Goal: Task Accomplishment & Management: Use online tool/utility

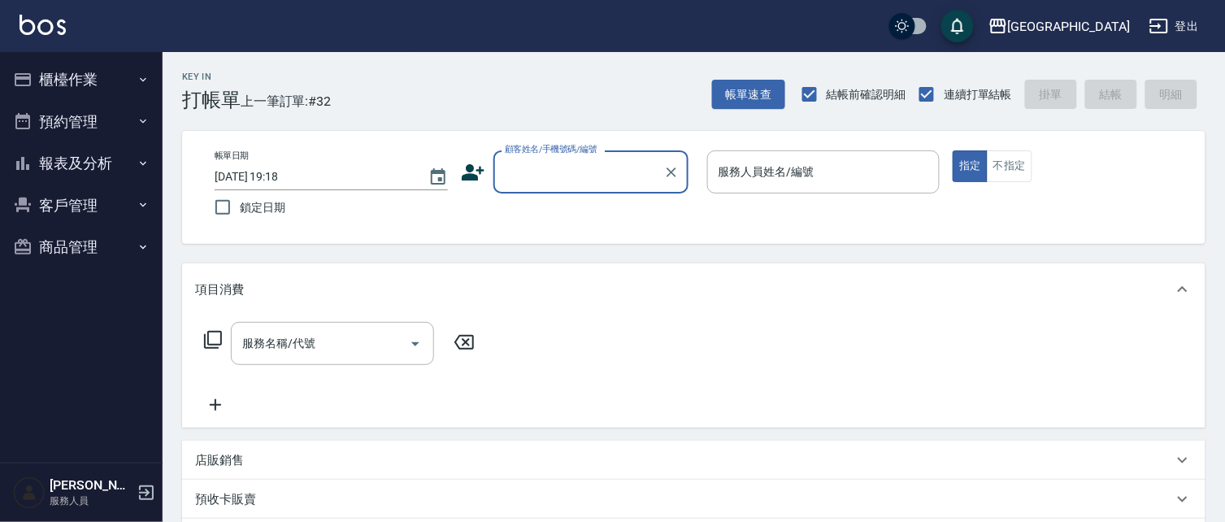
click at [535, 176] on input "顧客姓名/手機號碼/編號" at bounding box center [579, 172] width 156 height 28
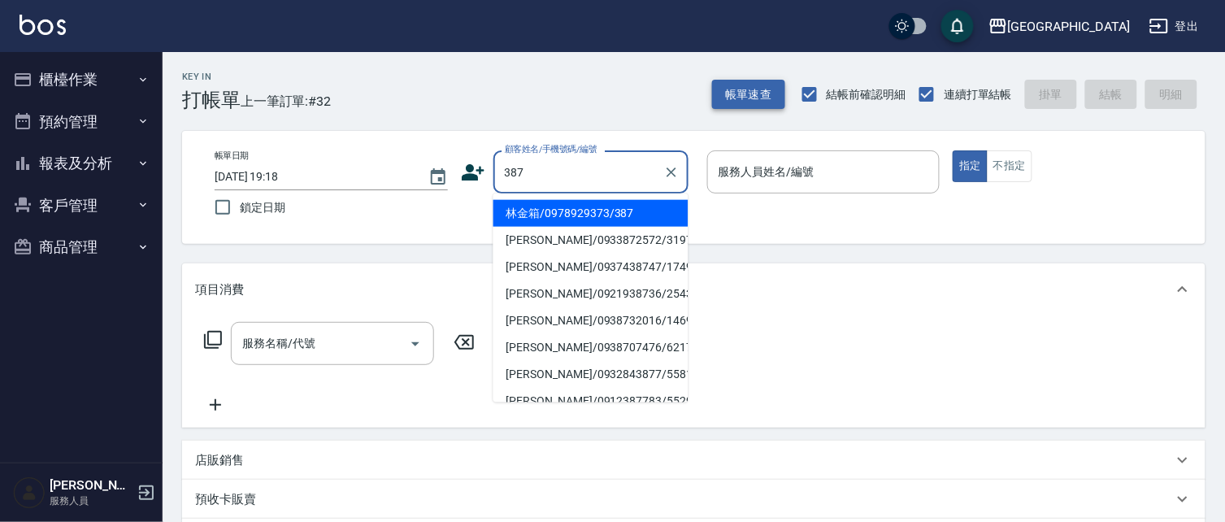
type input "387"
click at [761, 80] on button "帳單速查" at bounding box center [748, 95] width 73 height 30
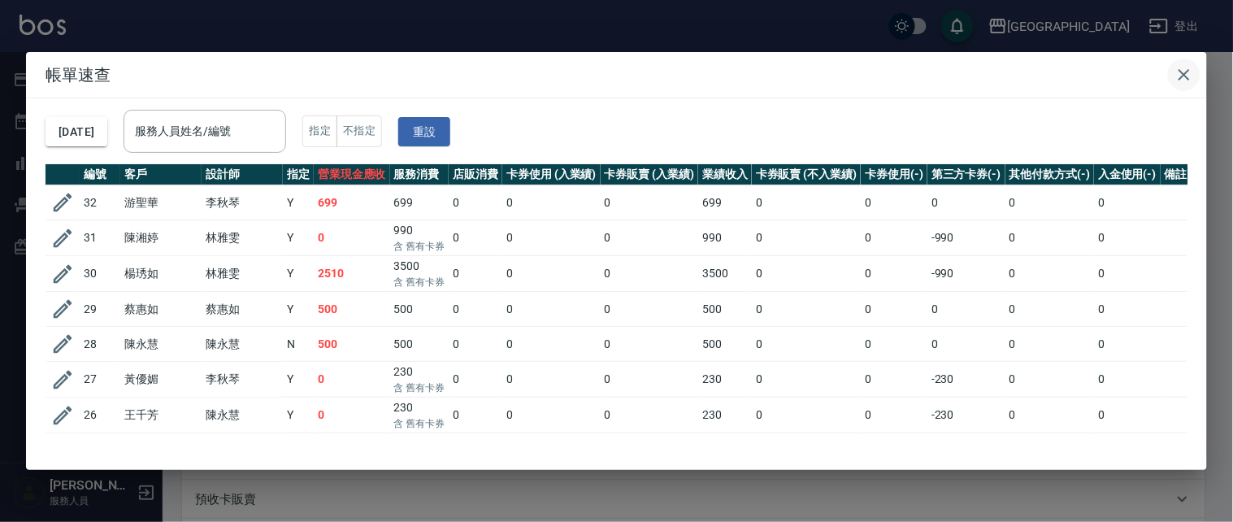
click at [1187, 72] on icon "button" at bounding box center [1184, 74] width 11 height 11
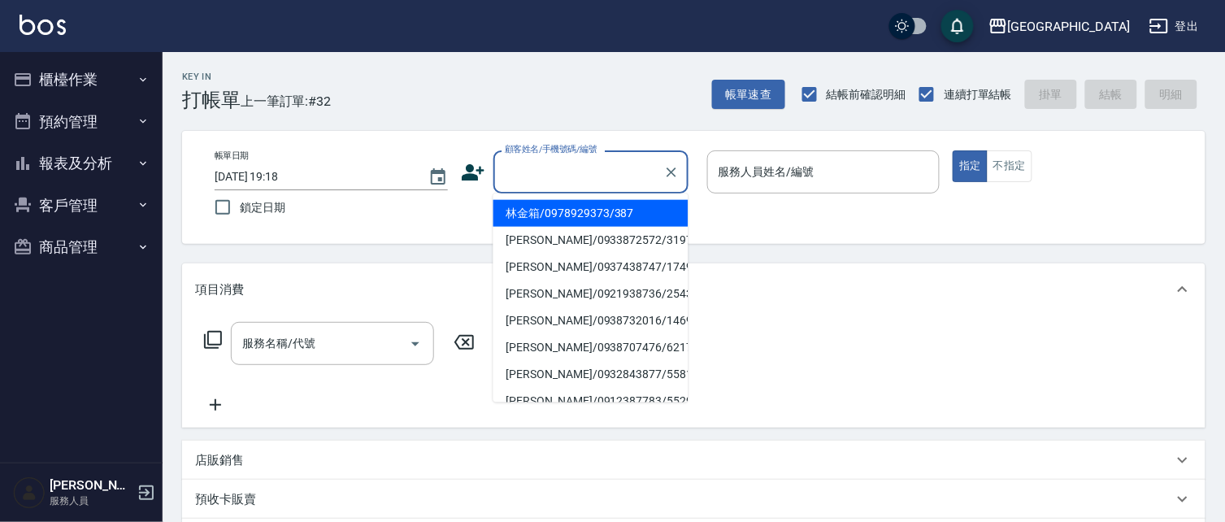
click at [585, 167] on input "顧客姓名/手機號碼/編號" at bounding box center [579, 172] width 156 height 28
type input "387"
type input "0"
type input "林金箱/0978929373/387"
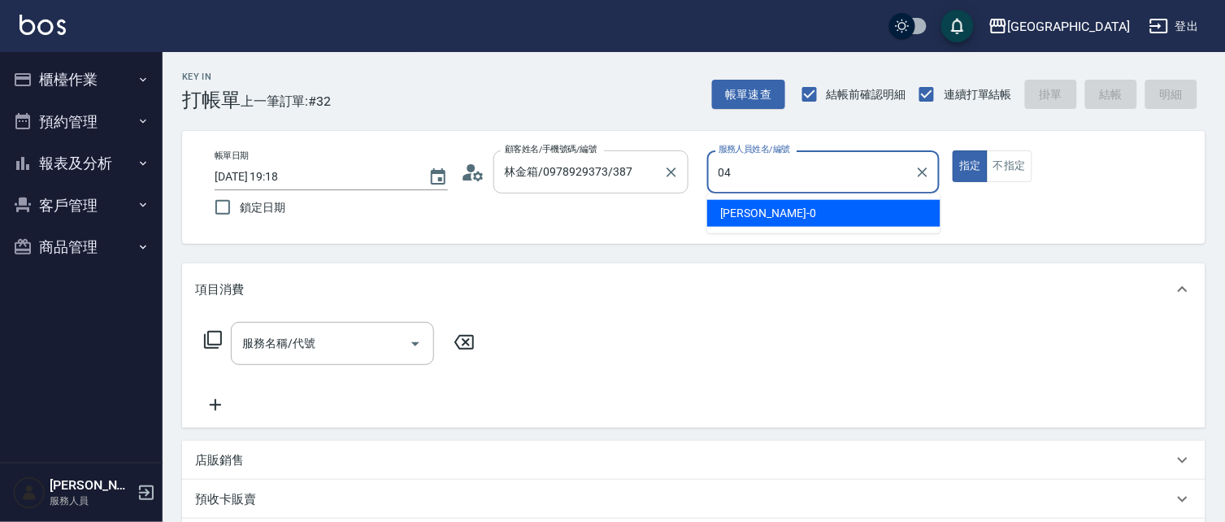
type input "04"
type button "true"
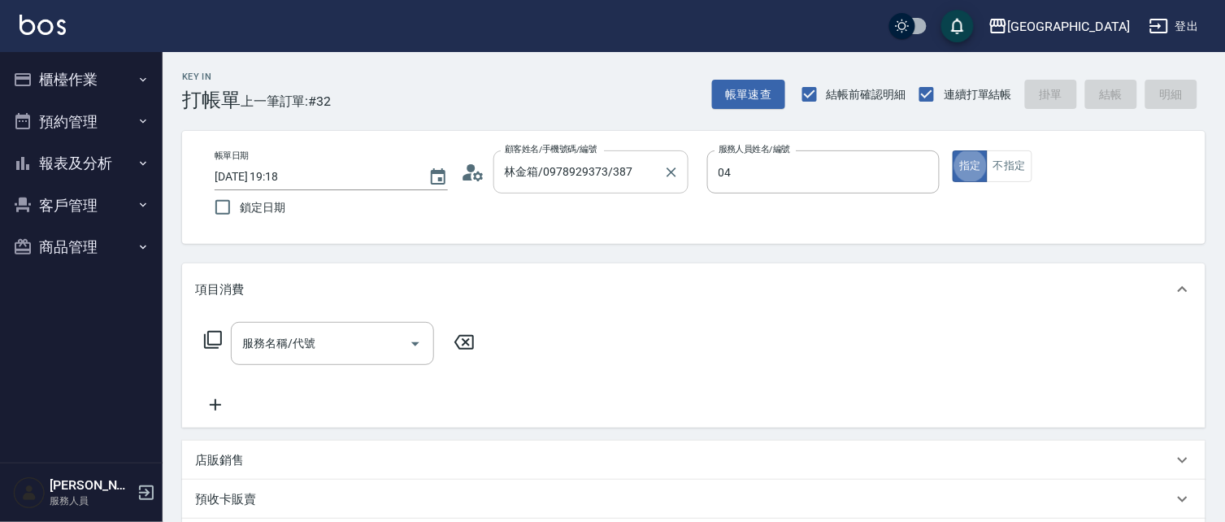
type input "[PERSON_NAME]-04"
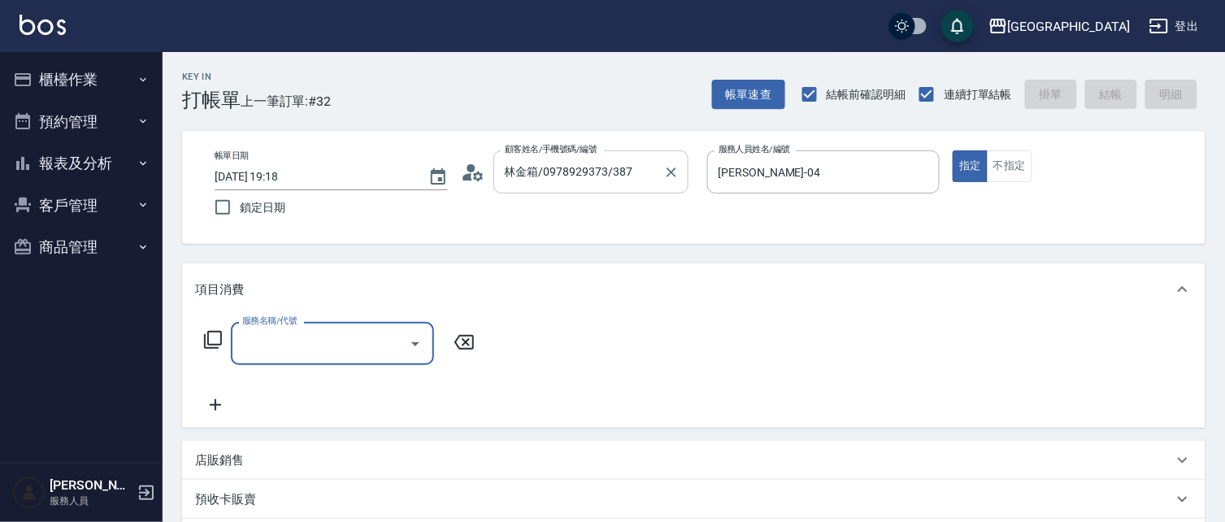
type input "2"
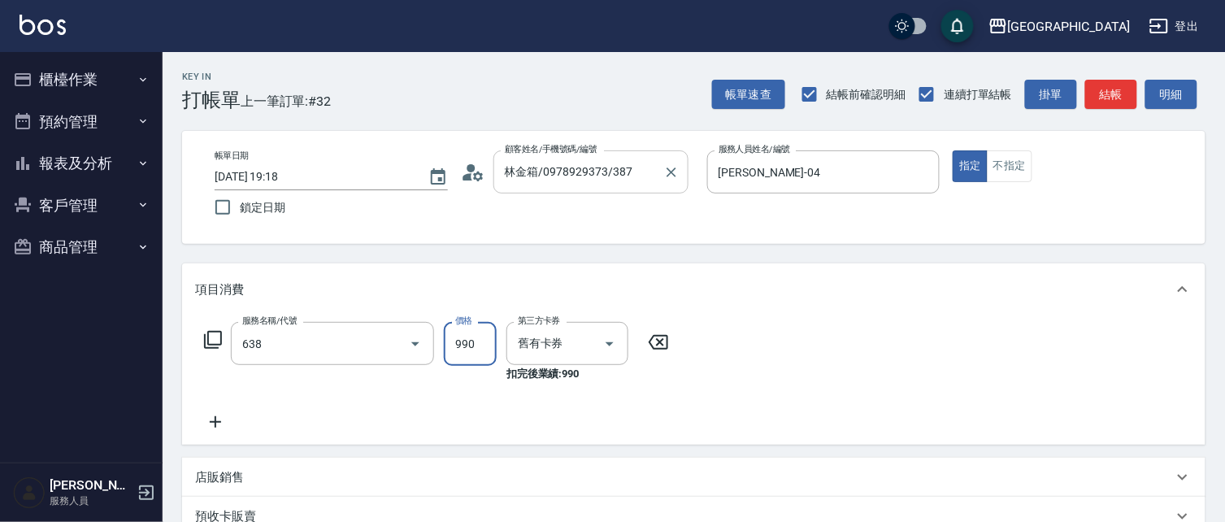
type input "(芙)頭皮養護套卡(638)"
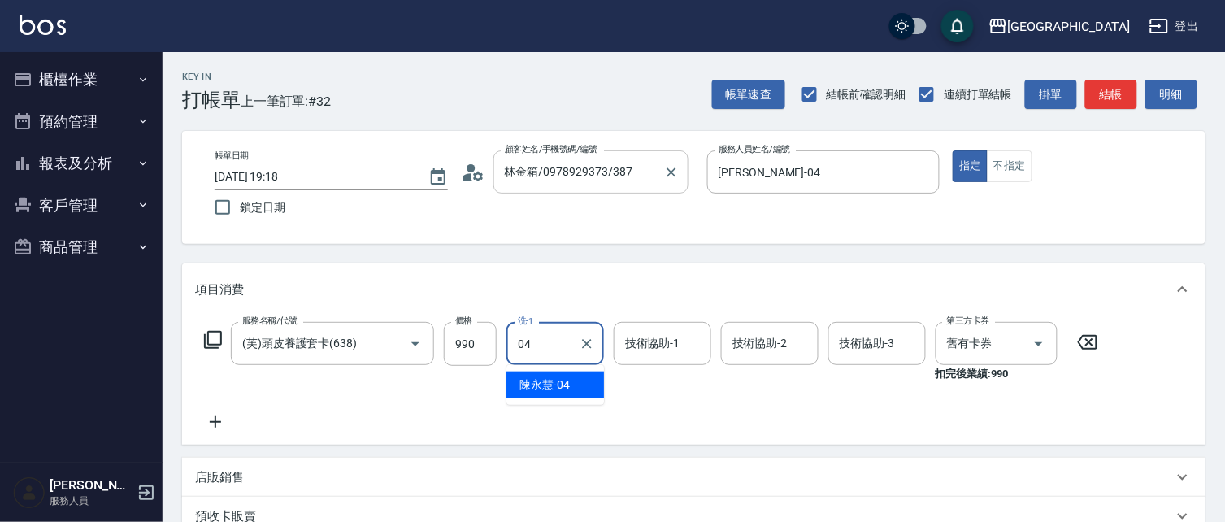
type input "[PERSON_NAME]-04"
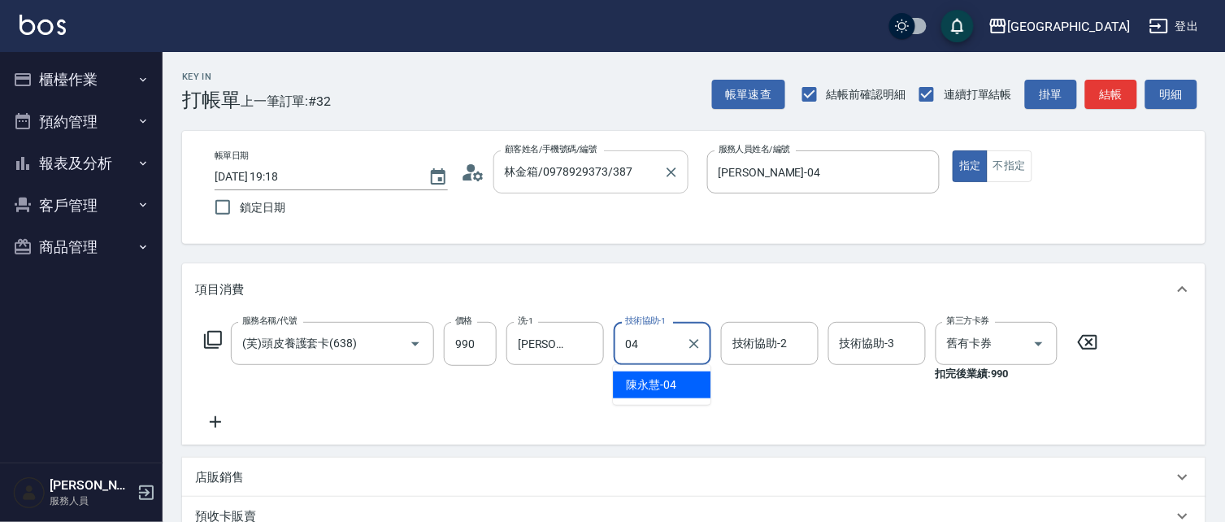
type input "[PERSON_NAME]-04"
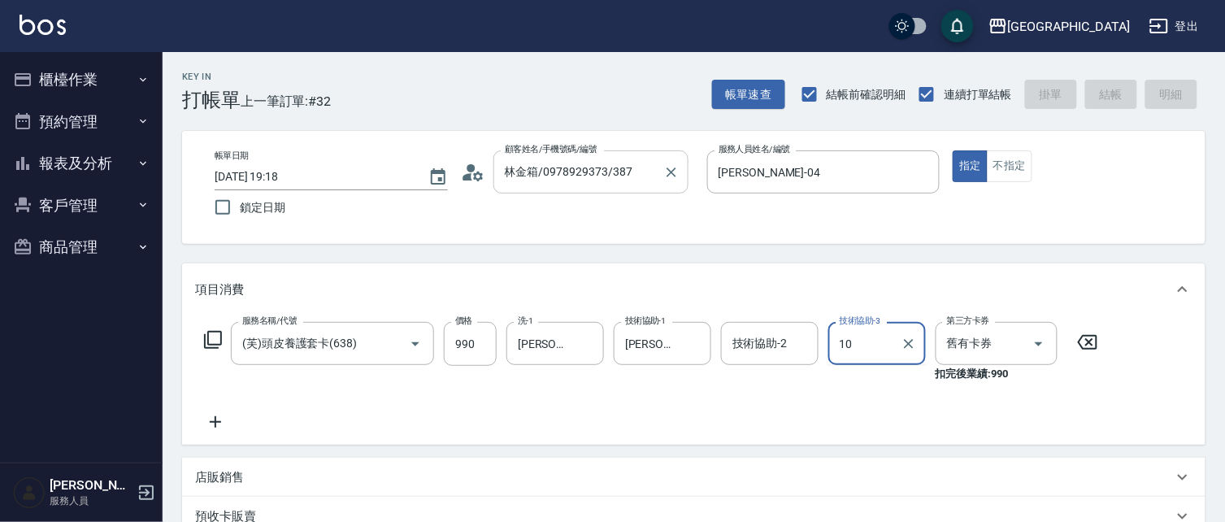
type input "100"
type input "[DATE] 20:29"
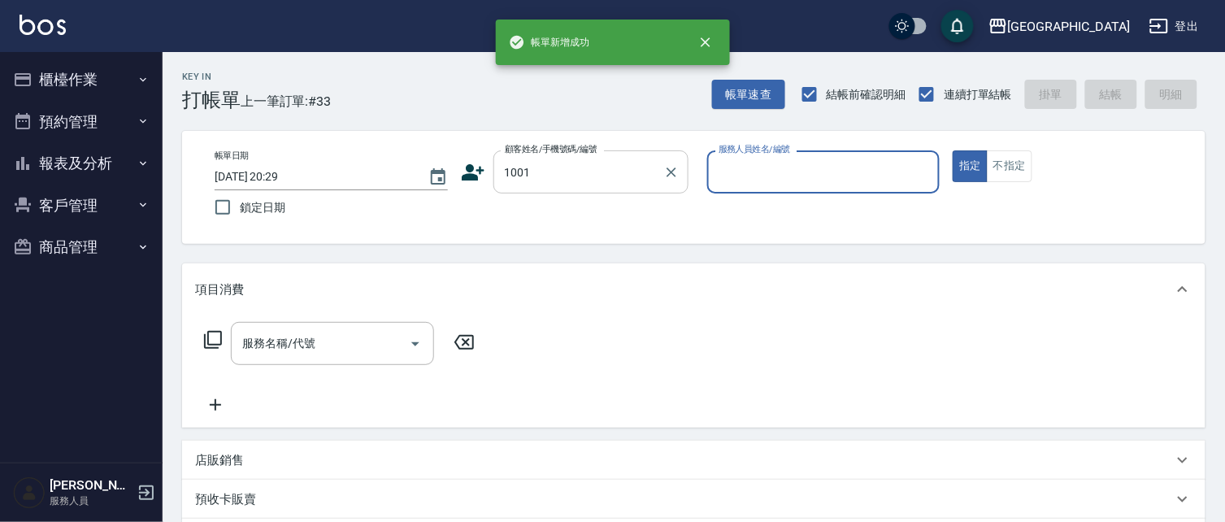
type input "1001"
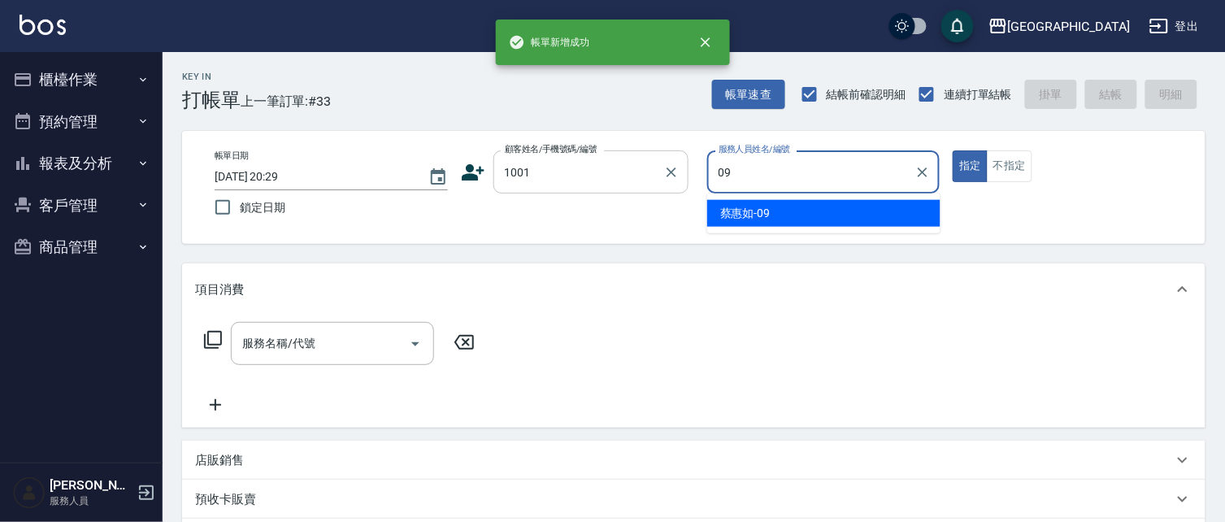
type input "[PERSON_NAME]-09"
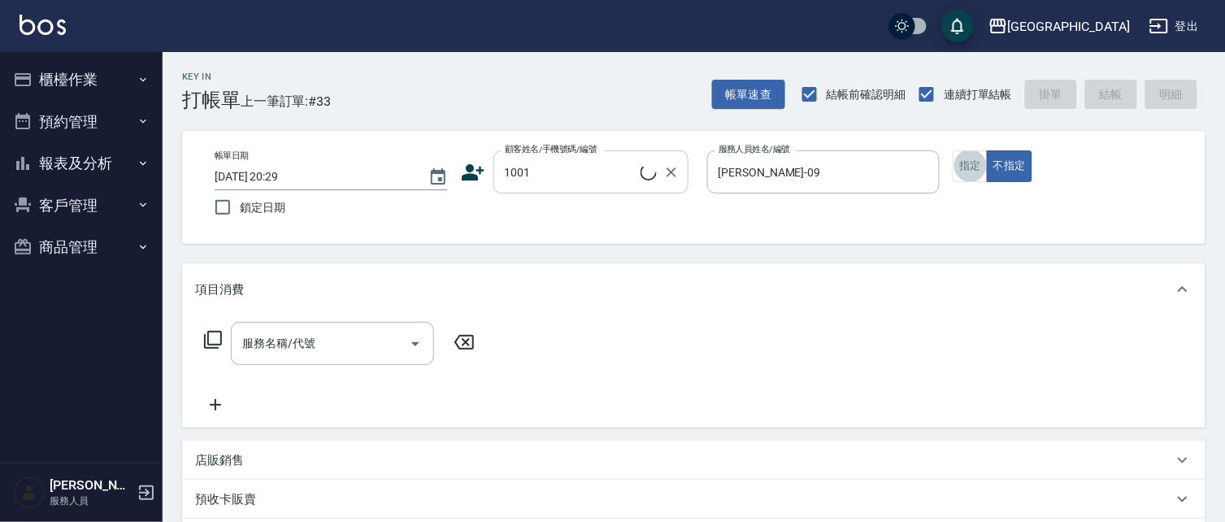
type input "[PERSON_NAME]/0921765636/1001"
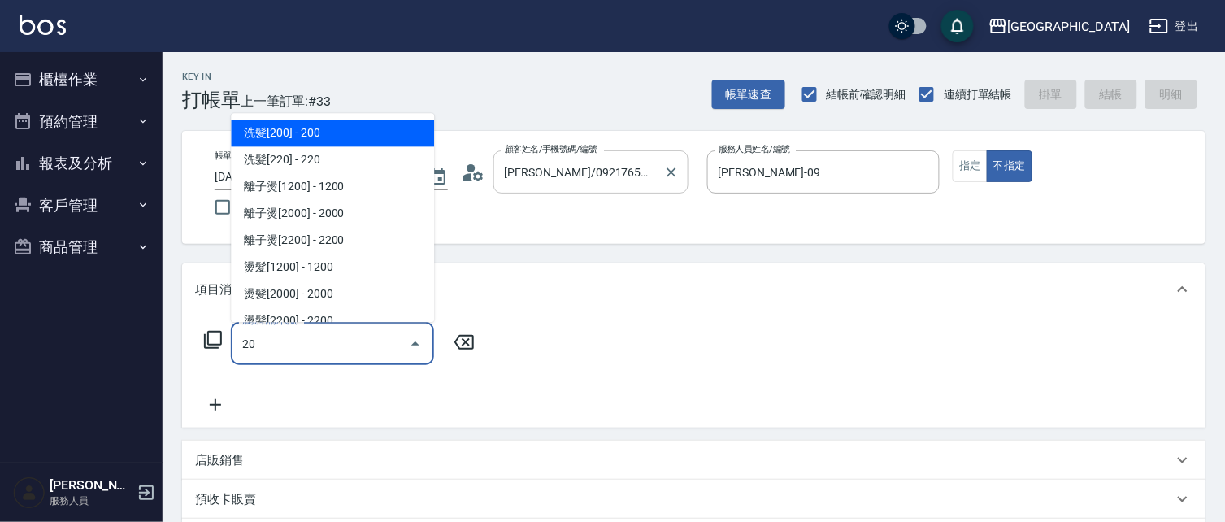
type input "2"
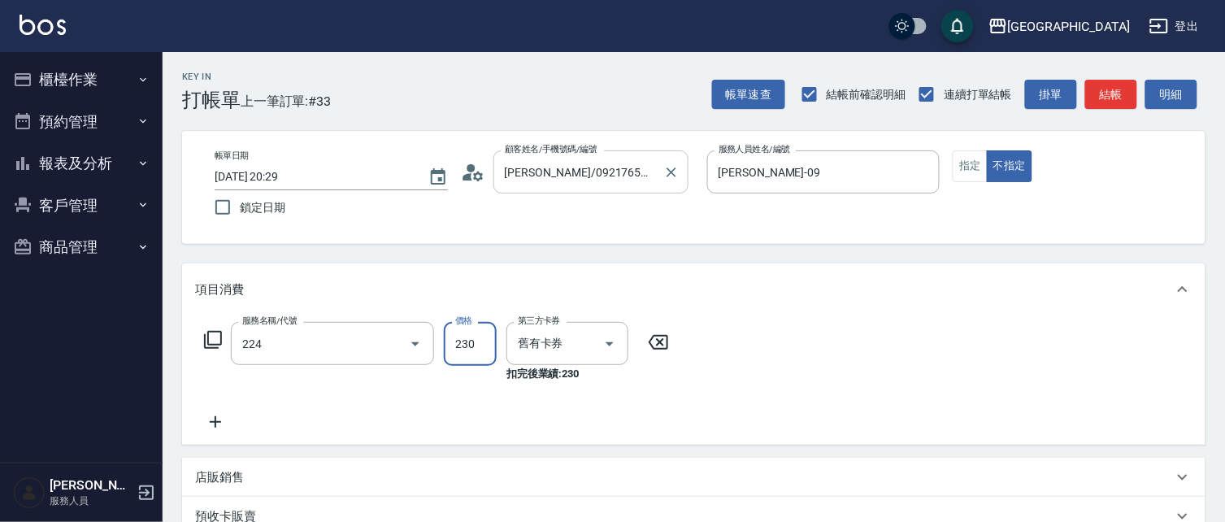
type input "洗髮(卡)230(224)"
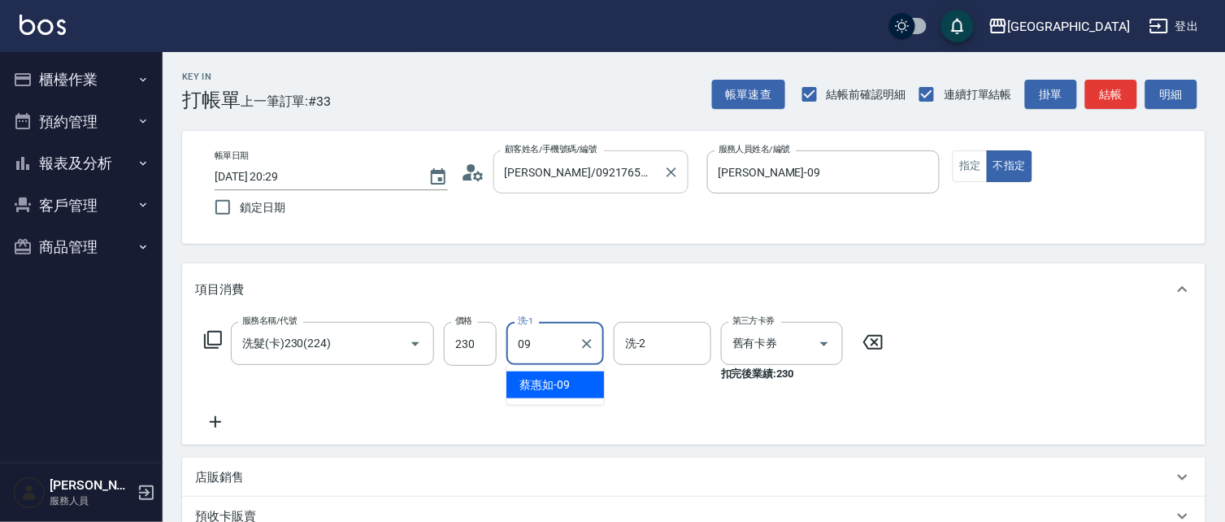
type input "[PERSON_NAME]-09"
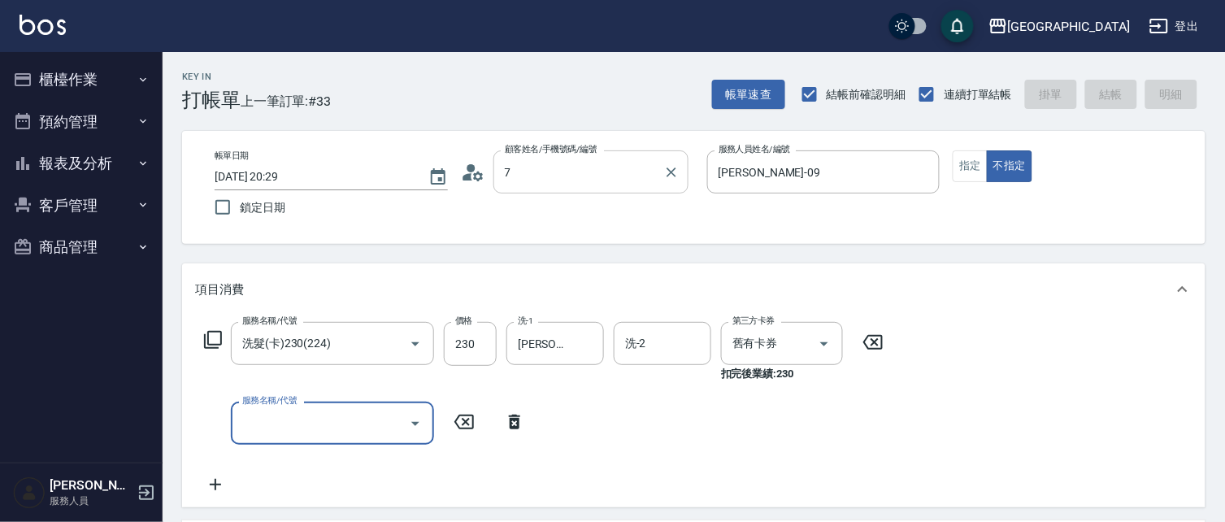
type input "73"
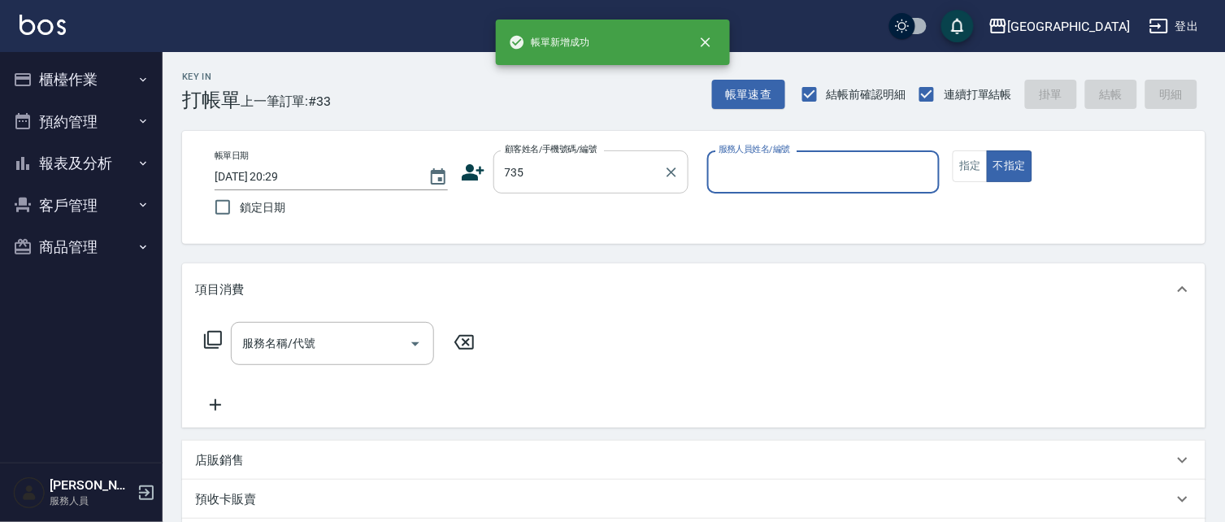
type input "735"
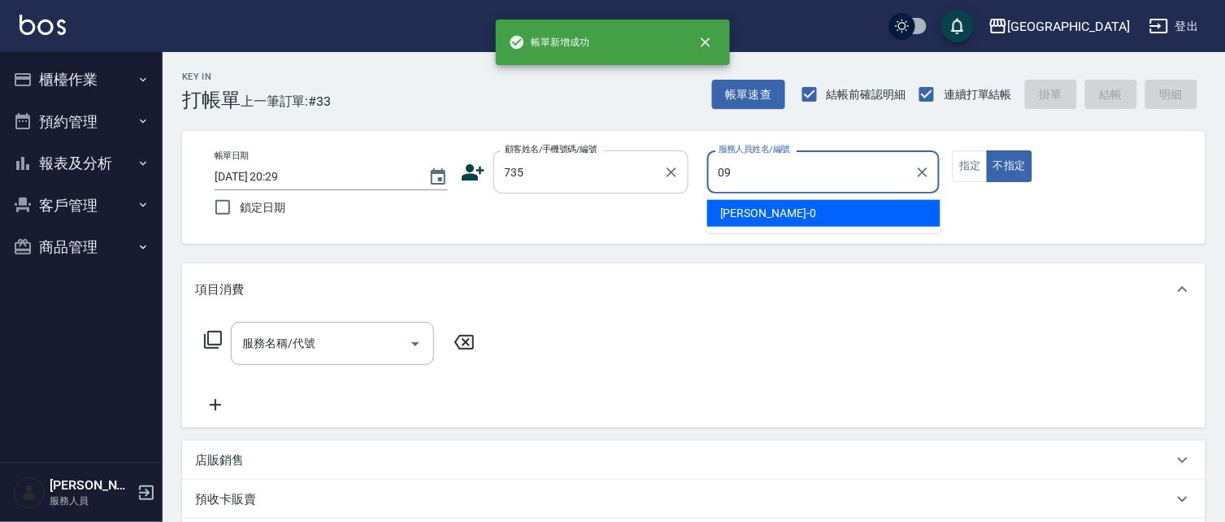
type input "[PERSON_NAME]-09"
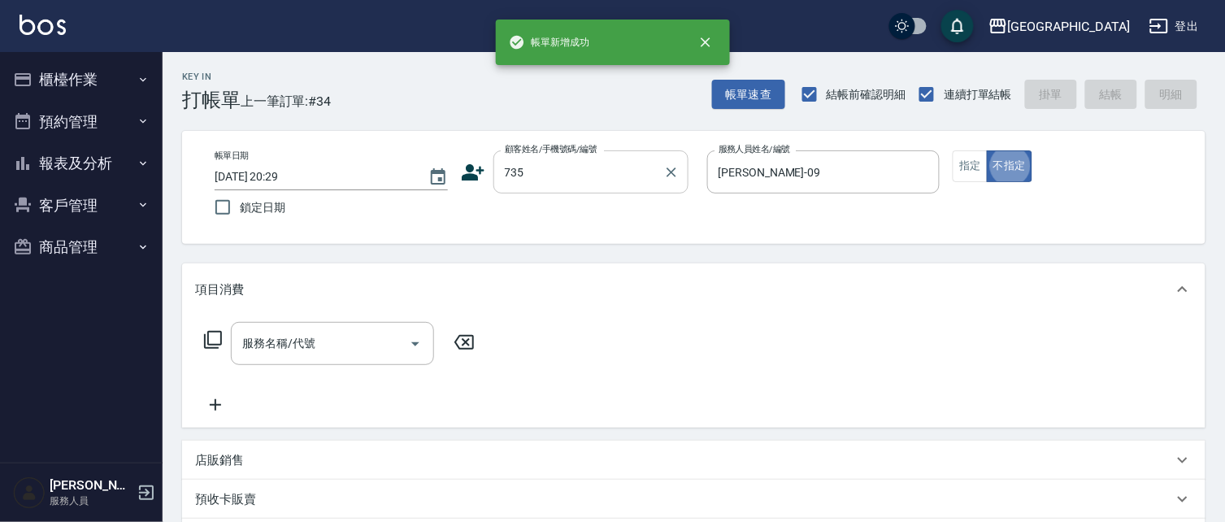
type button "false"
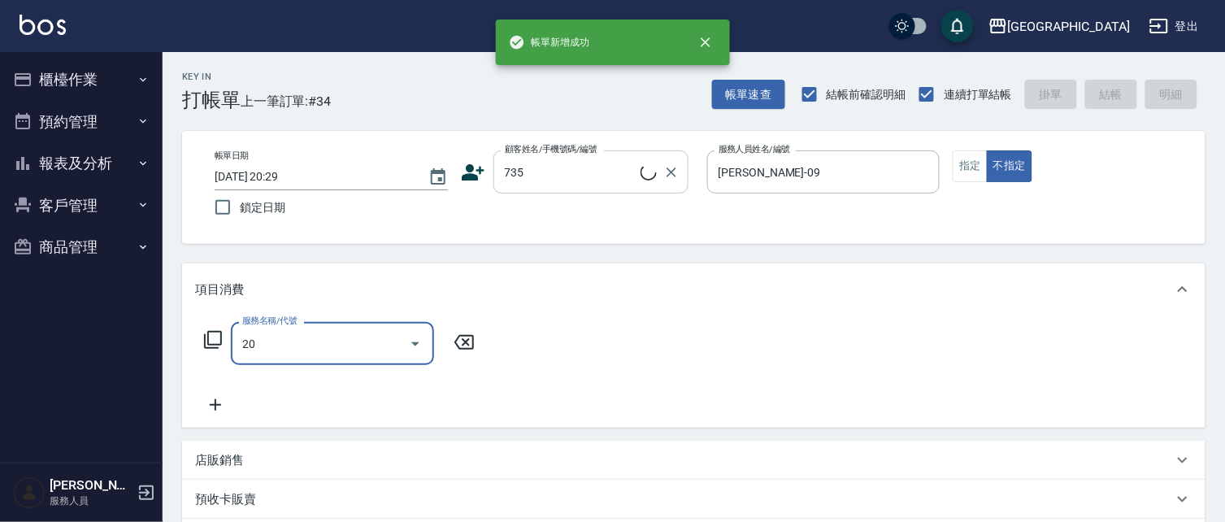
type input "201"
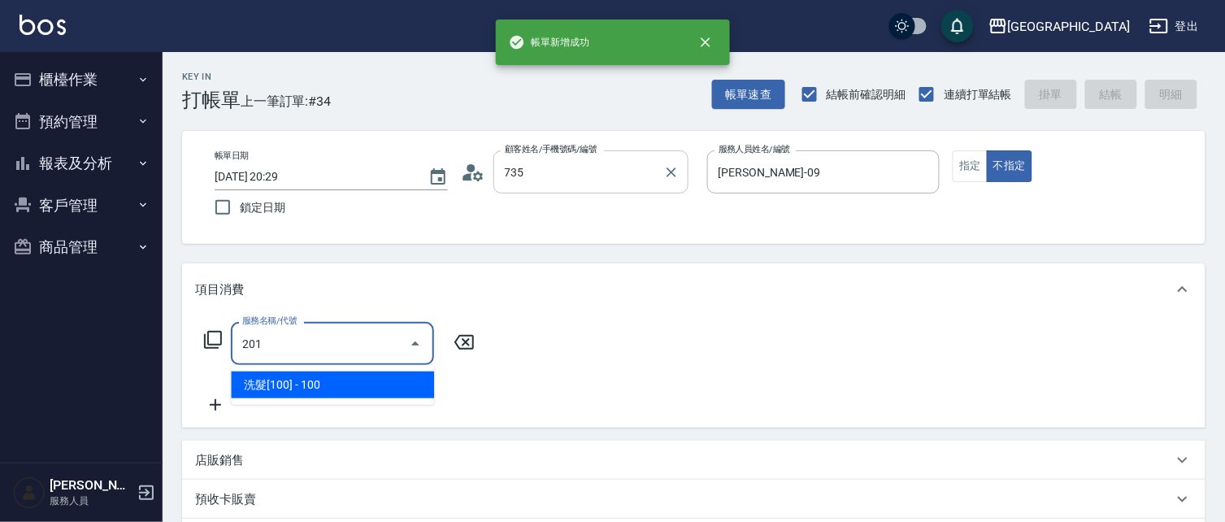
type input "[PERSON_NAME]/ 0958338986/735"
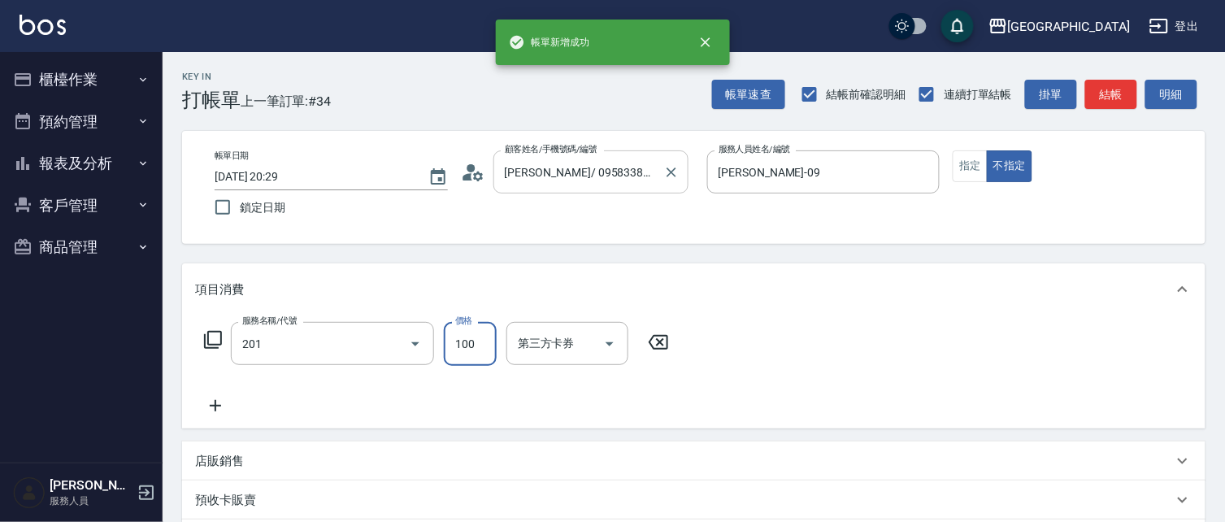
type input "洗髮[100](201)"
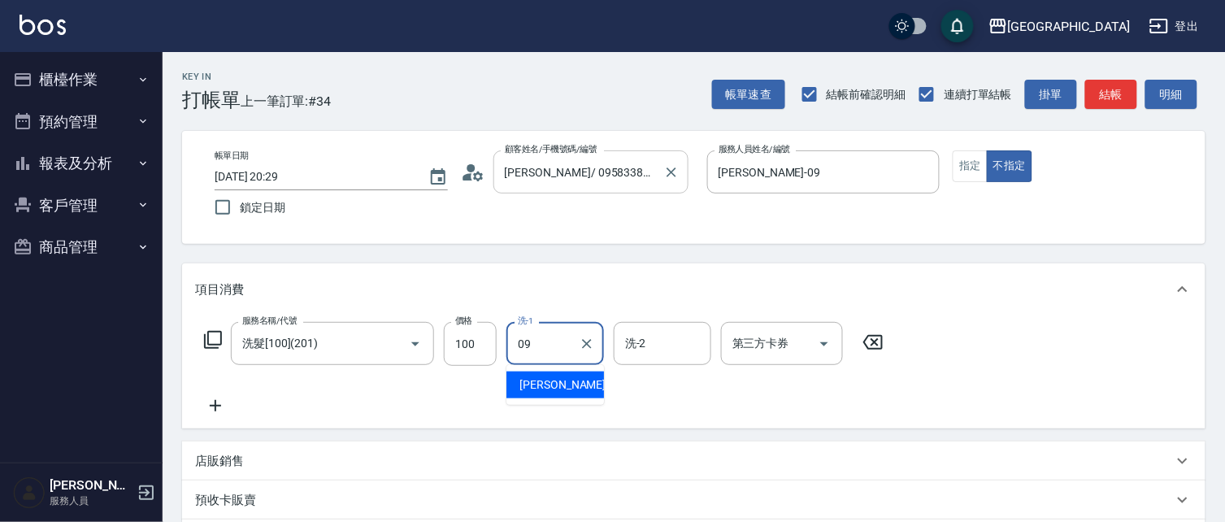
type input "[PERSON_NAME]-09"
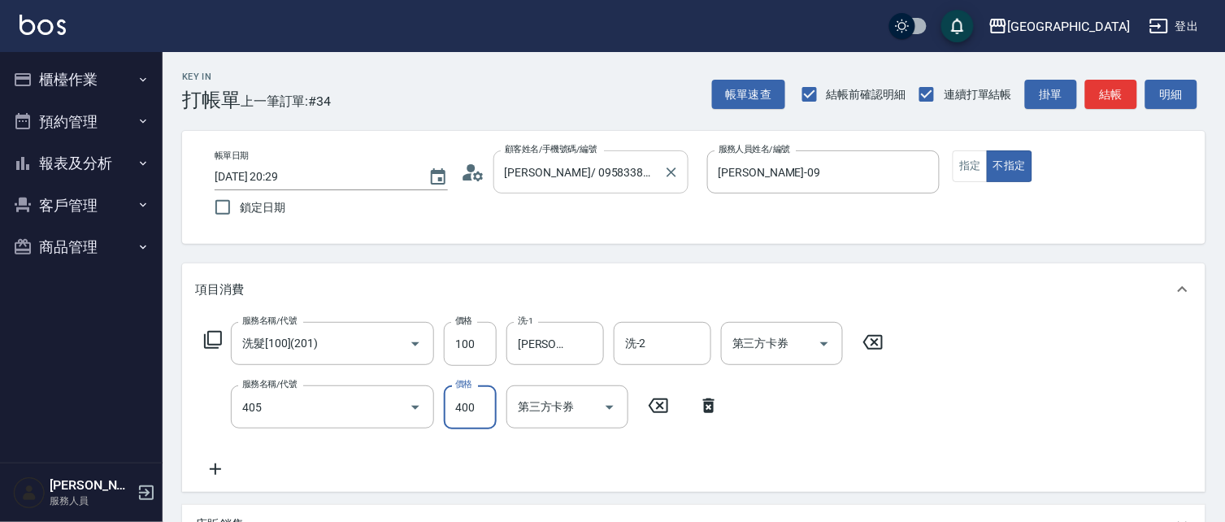
type input "剪髮(400)(405)"
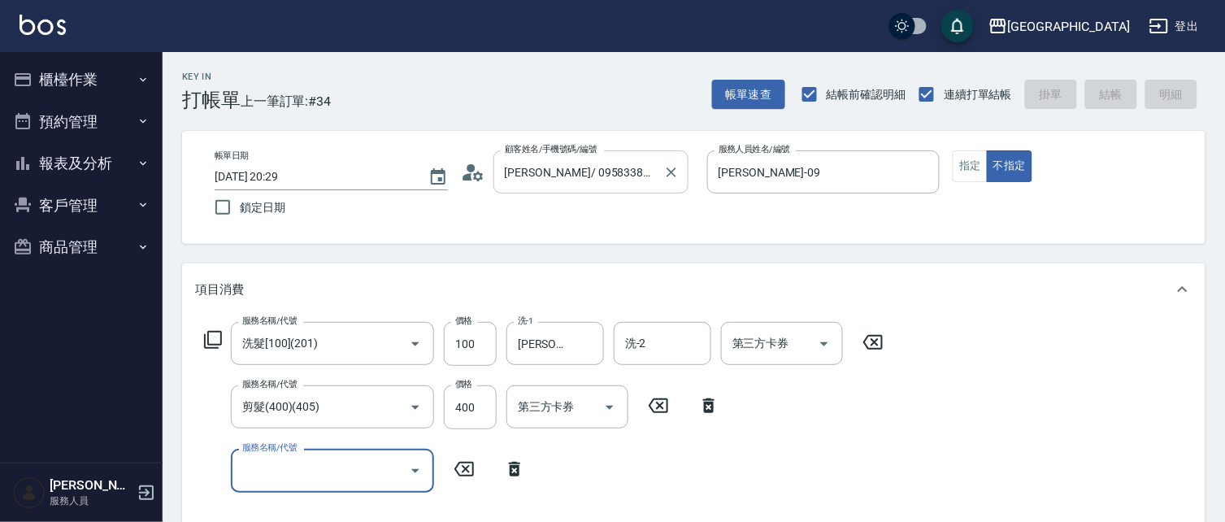
type input "[DATE] 20:30"
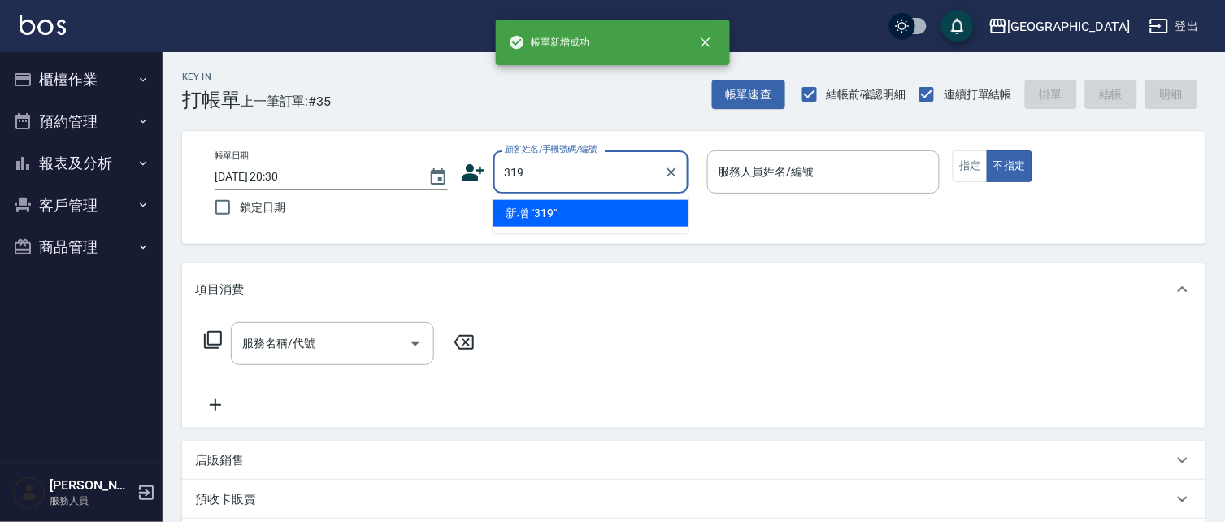
type input "319"
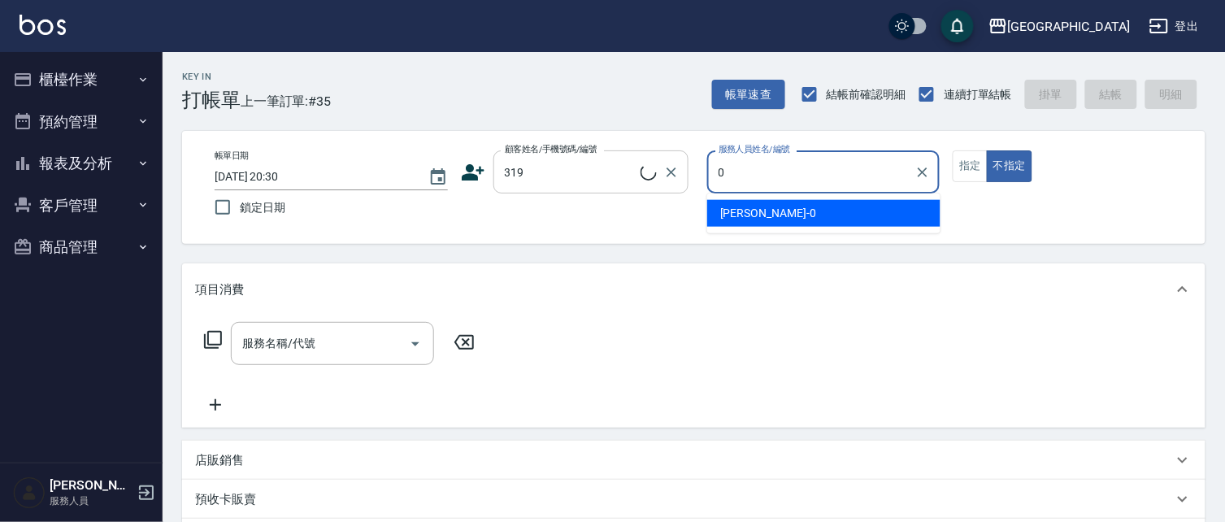
type input "01"
type input "[PERSON_NAME]/0319/319"
type input "[PERSON_NAME]-01"
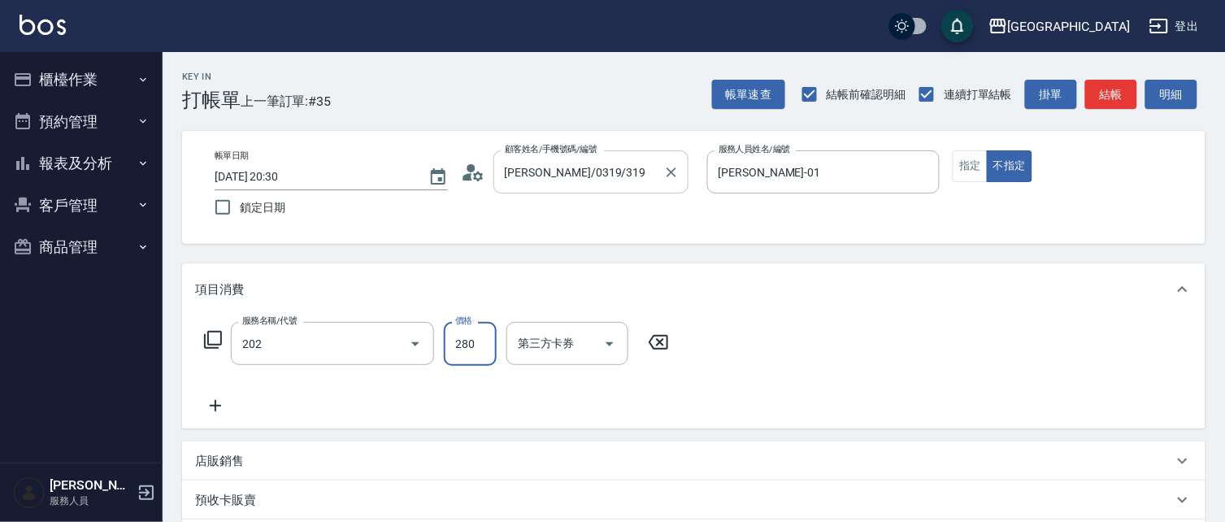
type input "洗髮[280](202)"
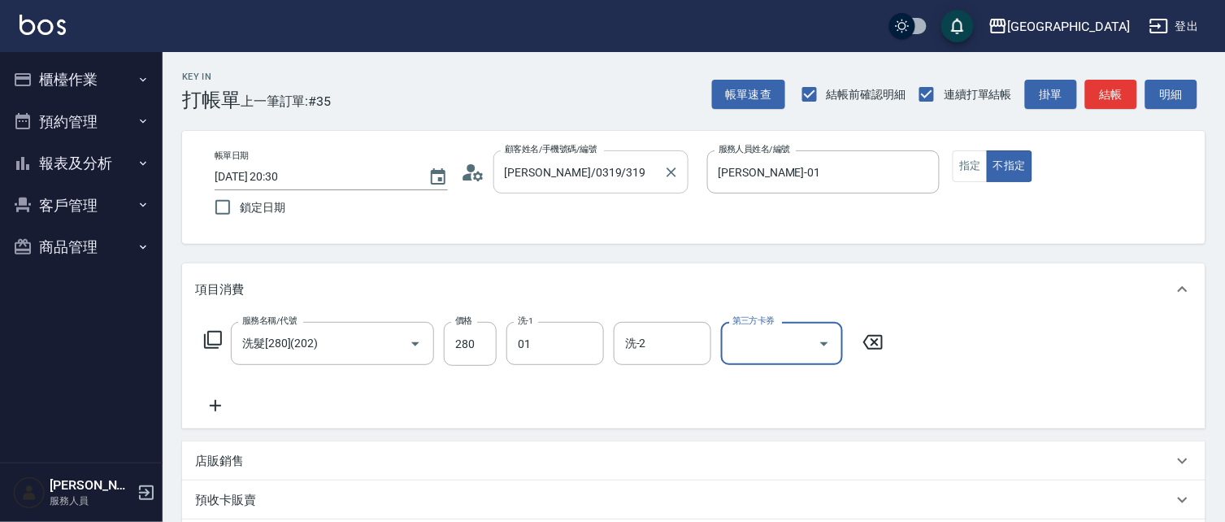
type input "[PERSON_NAME]-01"
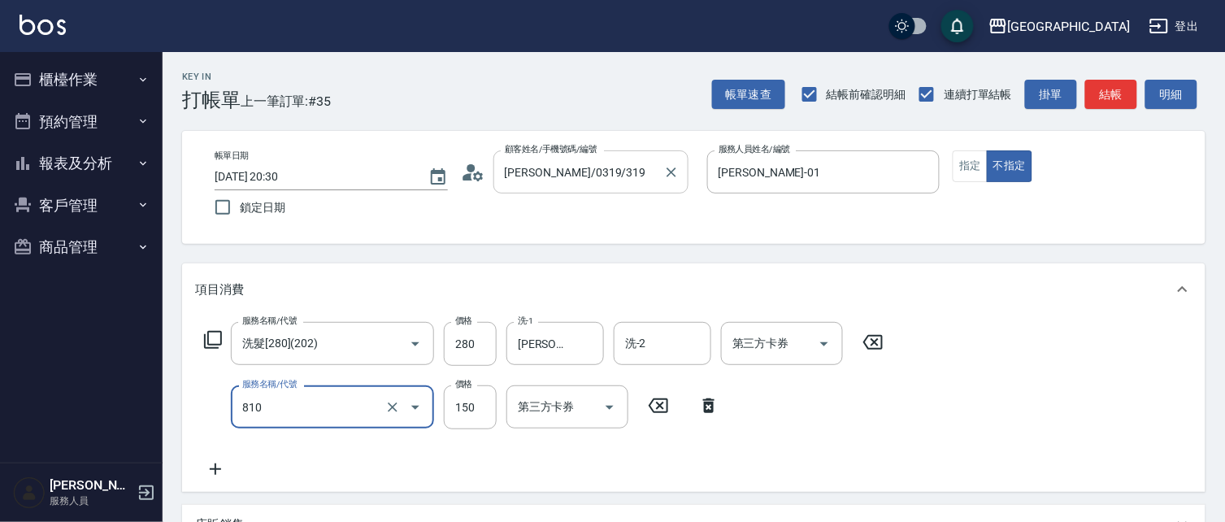
type input "單梳(810)"
type input "100"
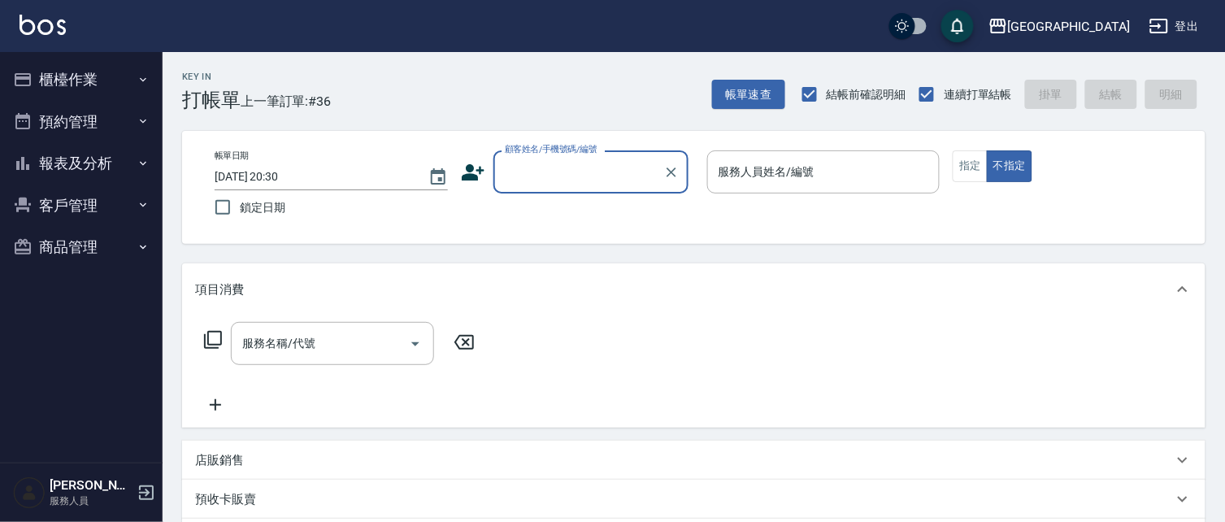
click at [82, 165] on button "報表及分析" at bounding box center [82, 163] width 150 height 42
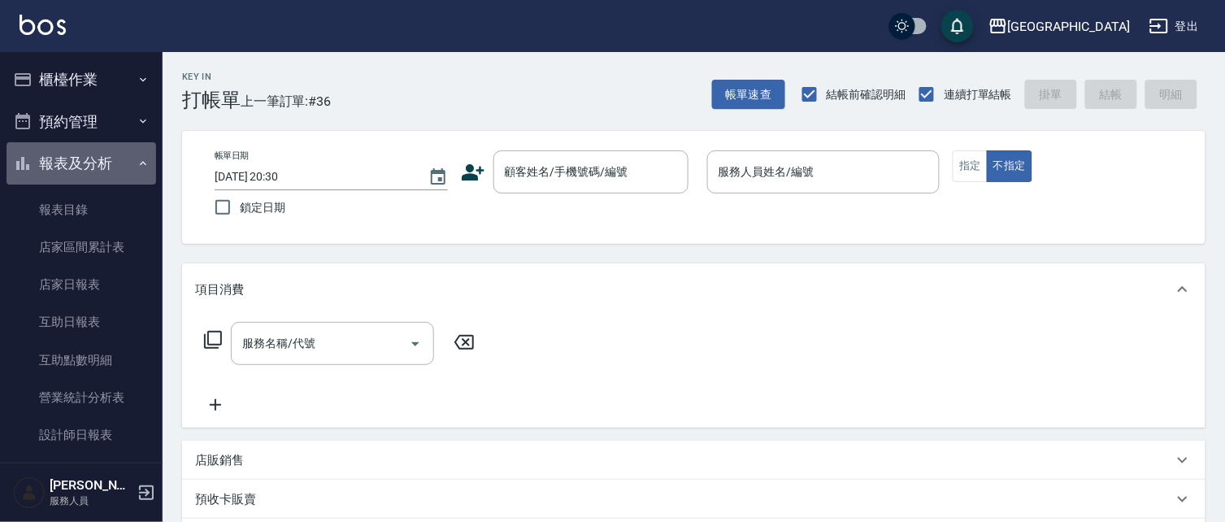
click at [96, 171] on button "報表及分析" at bounding box center [82, 163] width 150 height 42
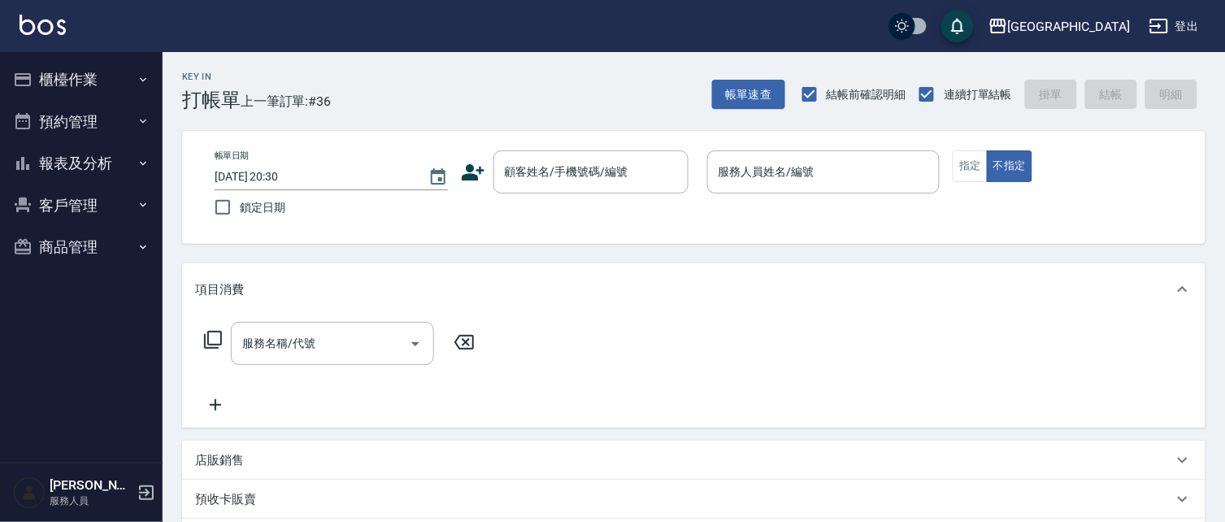
click at [98, 63] on button "櫃檯作業" at bounding box center [82, 80] width 150 height 42
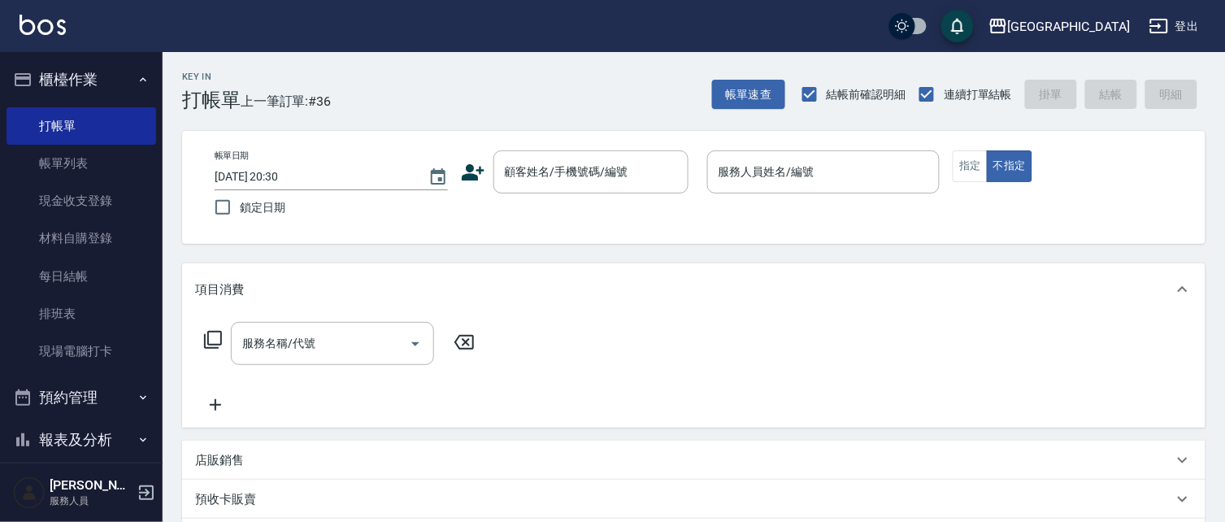
drag, startPoint x: 99, startPoint y: 206, endPoint x: 672, endPoint y: 192, distance: 572.6
click at [102, 205] on link "現金收支登錄" at bounding box center [82, 200] width 150 height 37
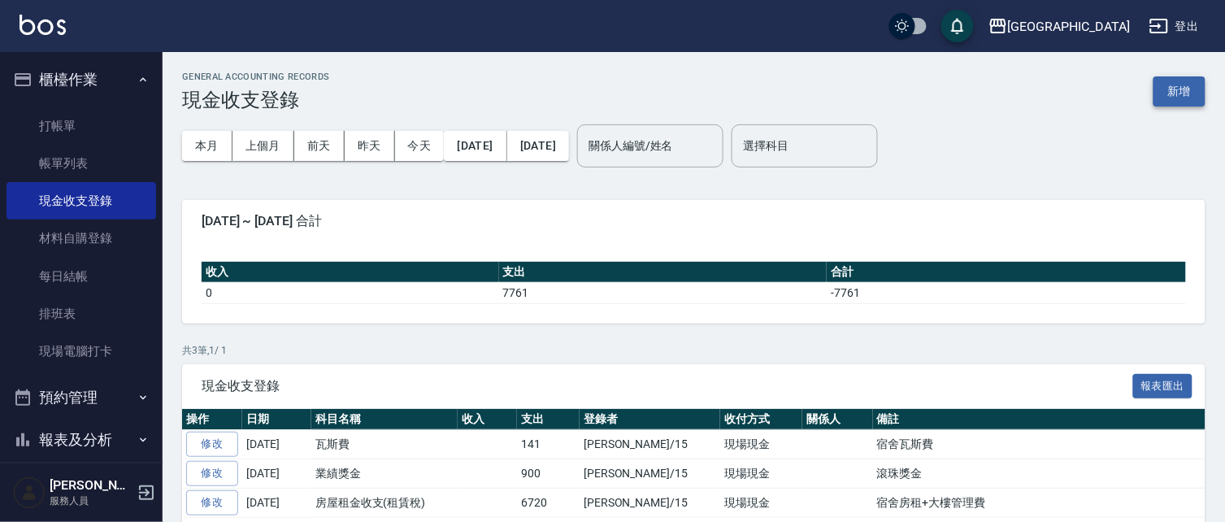
click at [1185, 91] on button "新增" at bounding box center [1180, 91] width 52 height 30
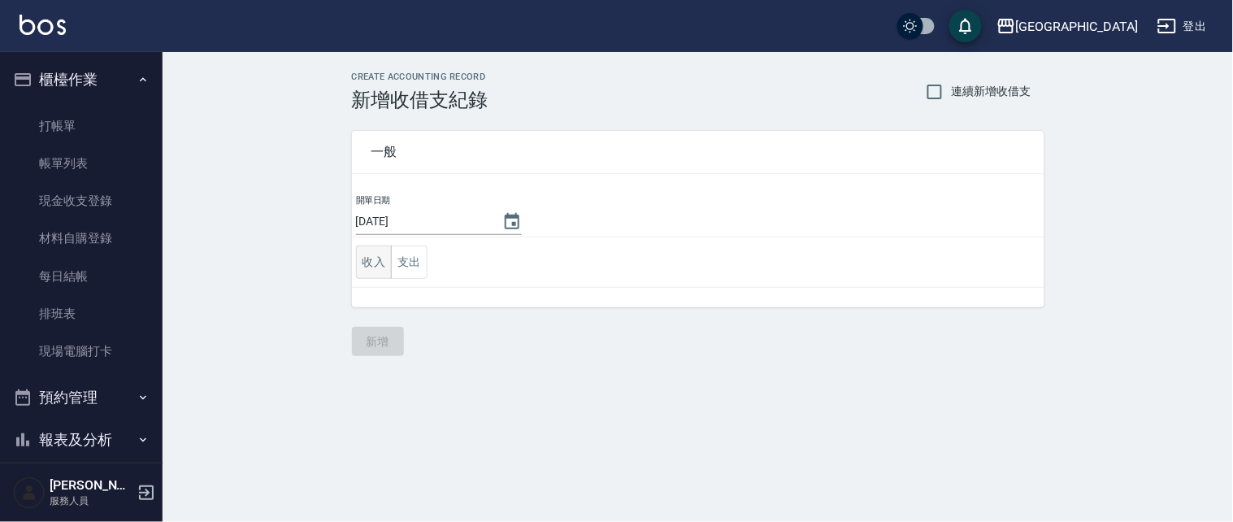
drag, startPoint x: 403, startPoint y: 257, endPoint x: 359, endPoint y: 249, distance: 44.7
click at [403, 260] on button "支出" at bounding box center [409, 262] width 37 height 33
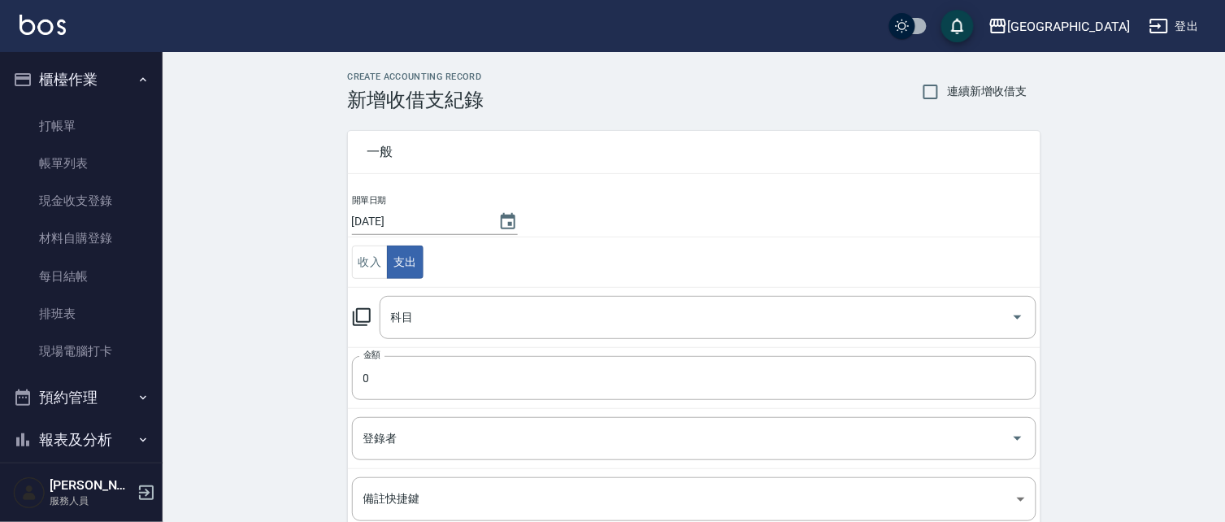
type button "EXPENDITURE"
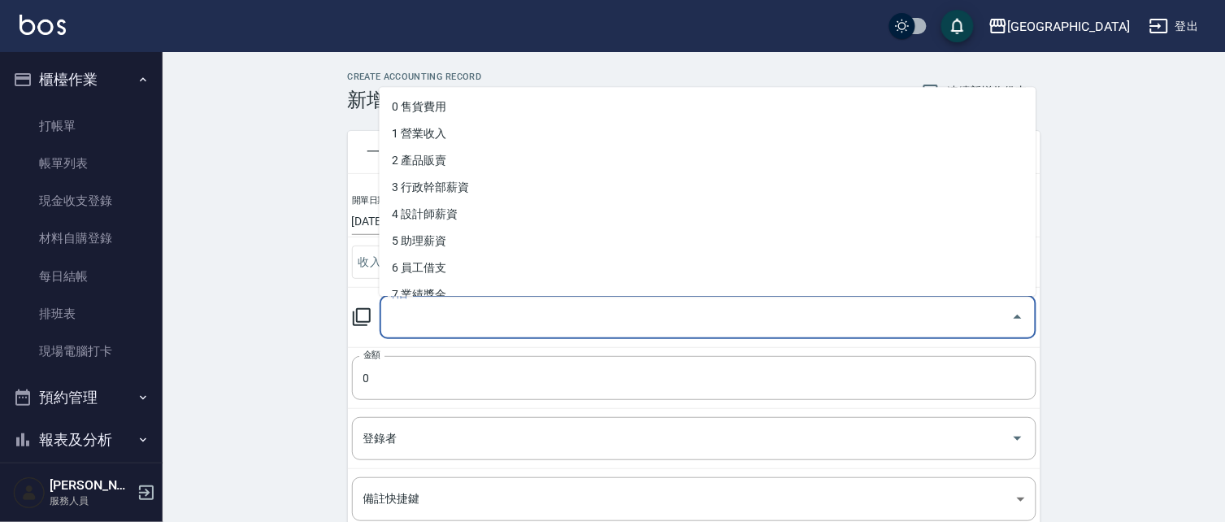
drag, startPoint x: 457, startPoint y: 313, endPoint x: 262, endPoint y: 276, distance: 198.5
click at [450, 313] on input "科目" at bounding box center [696, 317] width 618 height 28
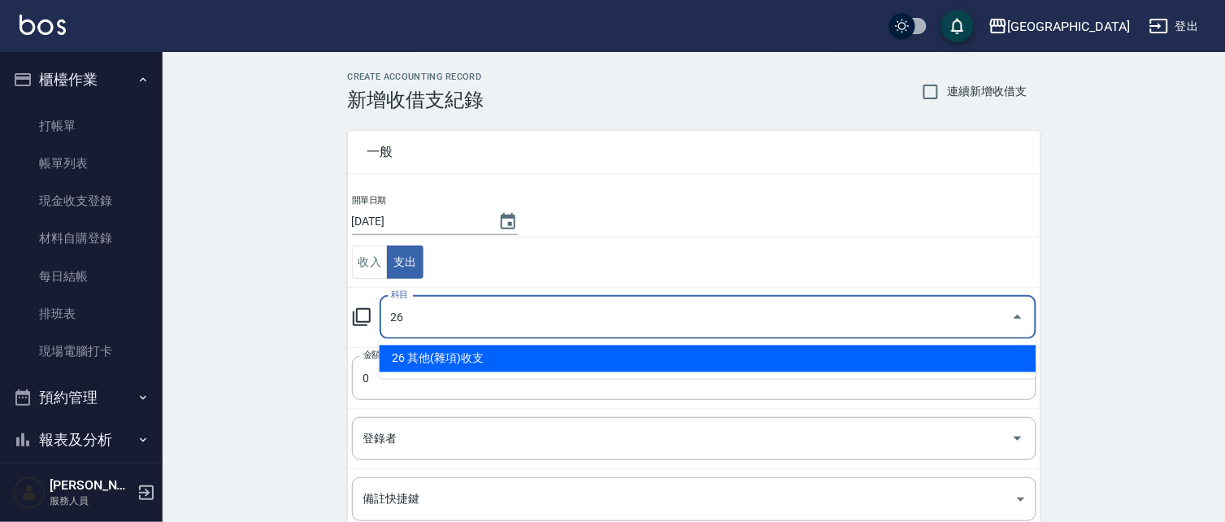
click at [448, 354] on li "26 其他(雜項)收支" at bounding box center [708, 359] width 657 height 27
type input "26 其他(雜項)收支"
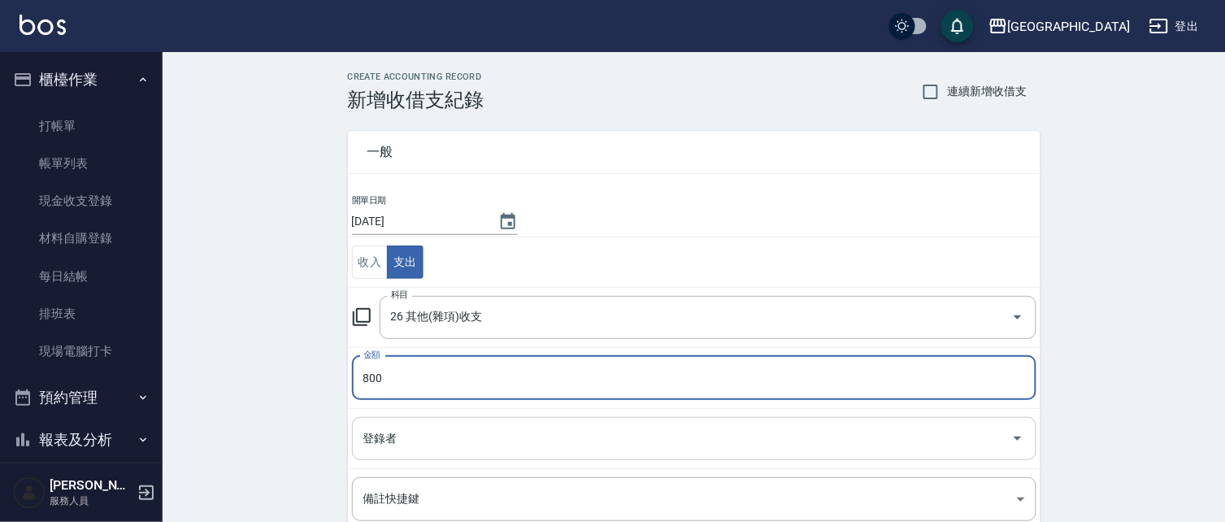
type input "800"
click at [380, 441] on input "登錄者" at bounding box center [682, 438] width 646 height 28
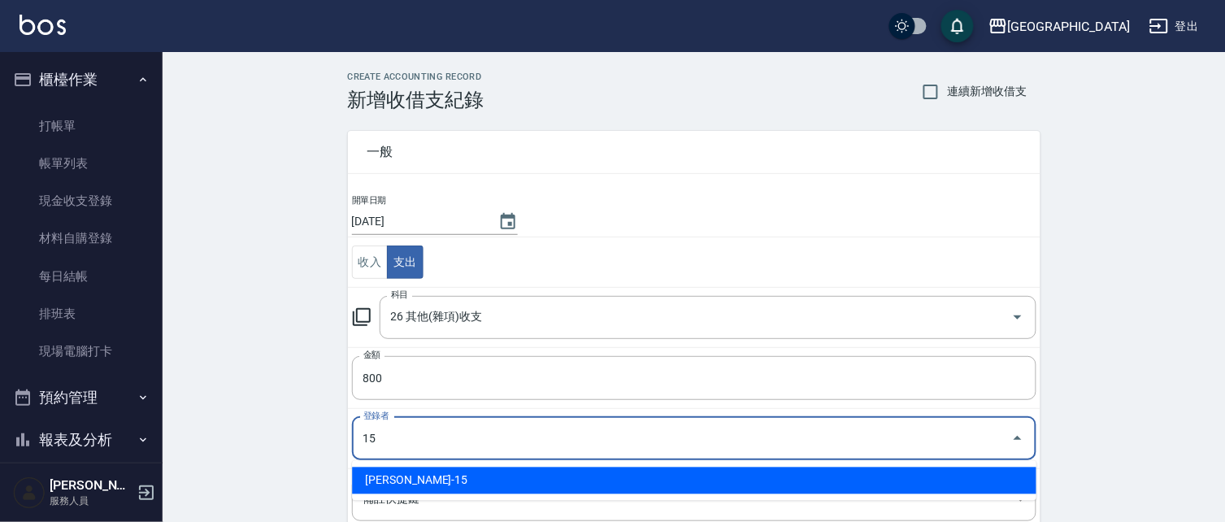
click at [443, 481] on li "[PERSON_NAME]-15" at bounding box center [694, 481] width 685 height 27
type input "[PERSON_NAME]-15"
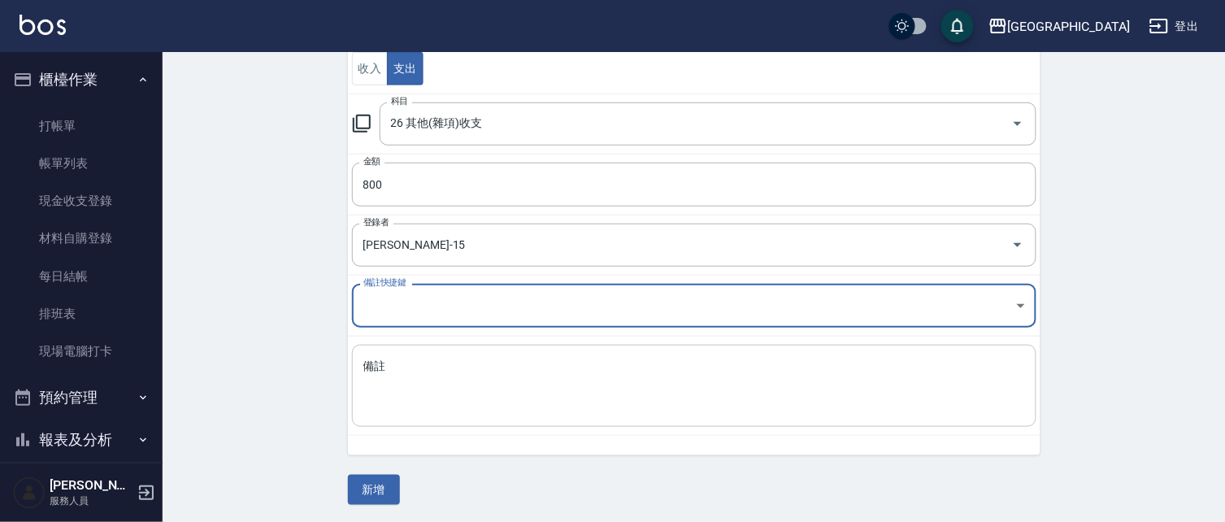
scroll to position [196, 0]
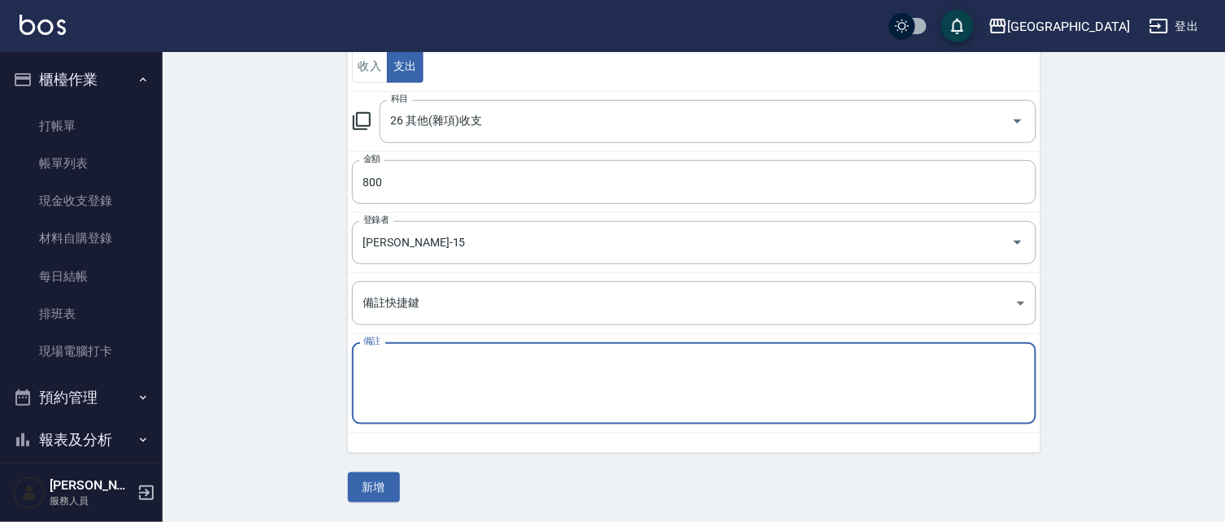
click at [401, 376] on textarea "備註" at bounding box center [694, 383] width 662 height 55
type textarea "剪髮卡*2"
click at [388, 481] on button "新增" at bounding box center [374, 487] width 52 height 30
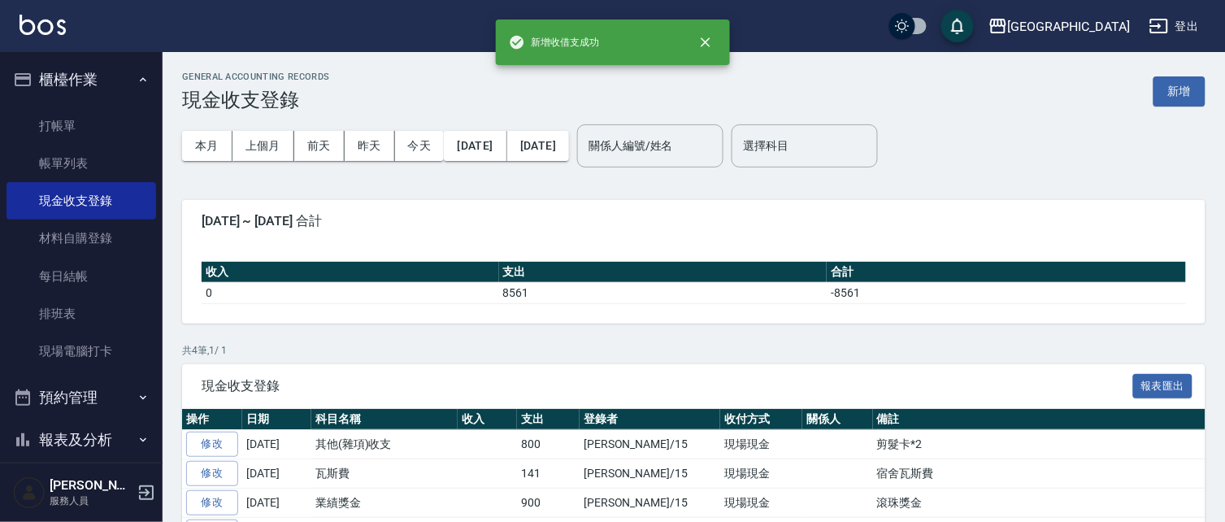
drag, startPoint x: 53, startPoint y: 75, endPoint x: 73, endPoint y: 73, distance: 20.4
click at [71, 74] on button "櫃檯作業" at bounding box center [82, 80] width 150 height 42
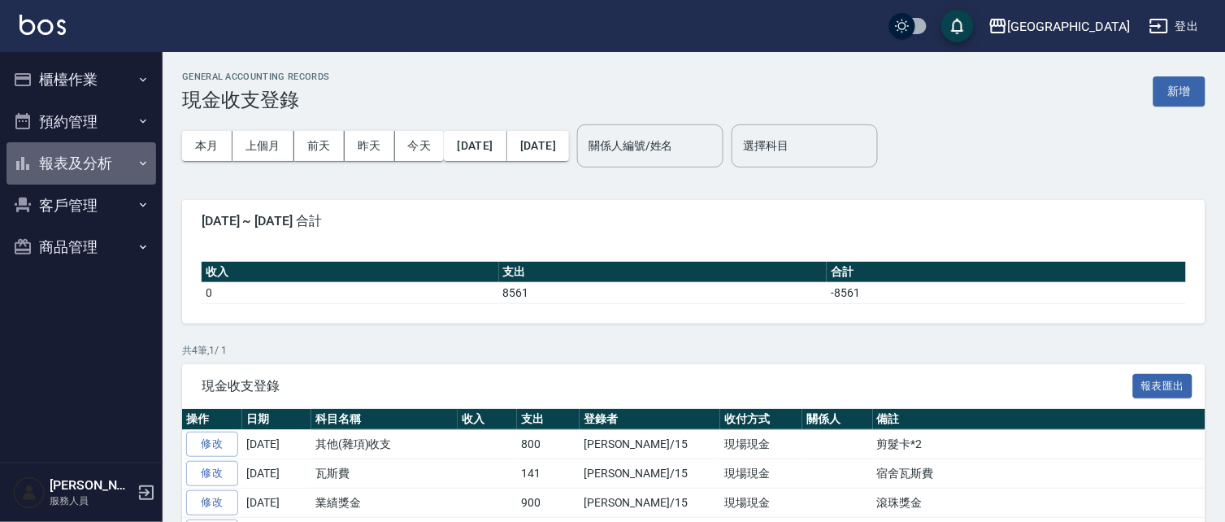
click at [63, 161] on button "報表及分析" at bounding box center [82, 163] width 150 height 42
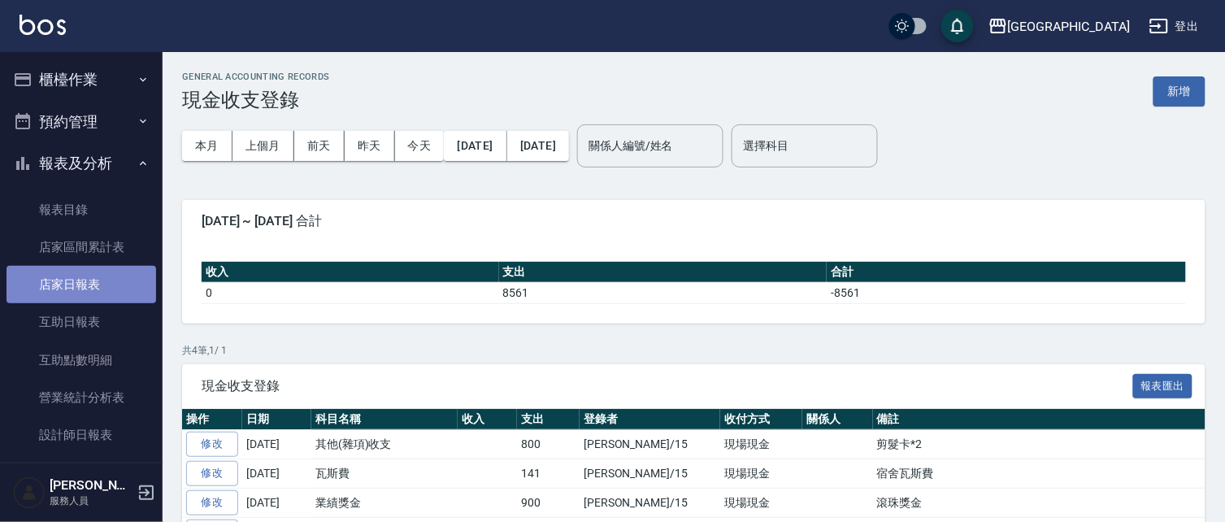
drag, startPoint x: 92, startPoint y: 286, endPoint x: 112, endPoint y: 272, distance: 24.6
click at [94, 285] on link "店家日報表" at bounding box center [82, 284] width 150 height 37
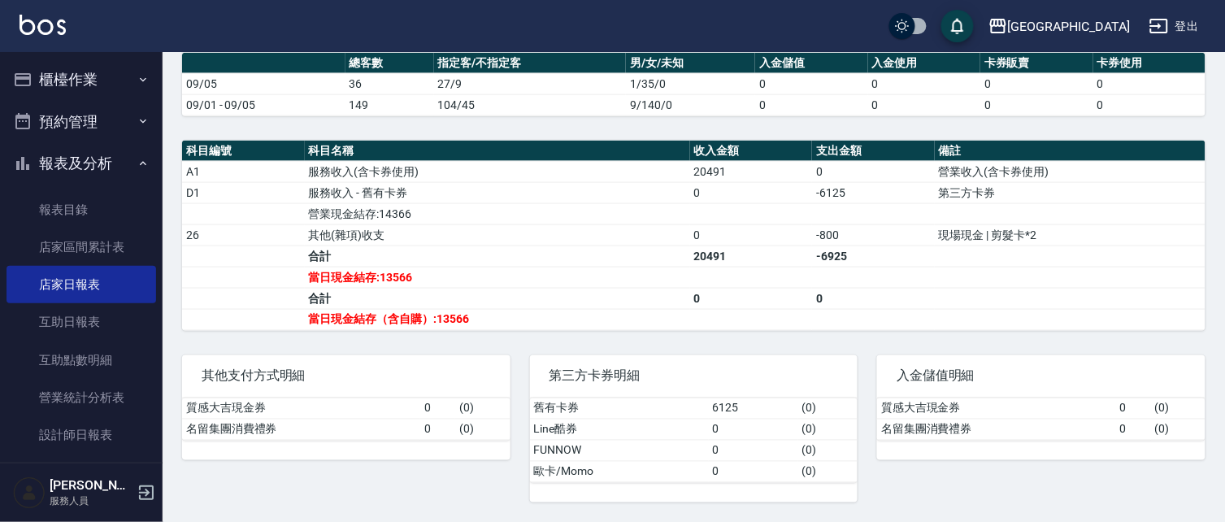
scroll to position [485, 0]
drag, startPoint x: 120, startPoint y: 164, endPoint x: 106, endPoint y: 145, distance: 24.4
click at [120, 163] on button "報表及分析" at bounding box center [82, 163] width 150 height 42
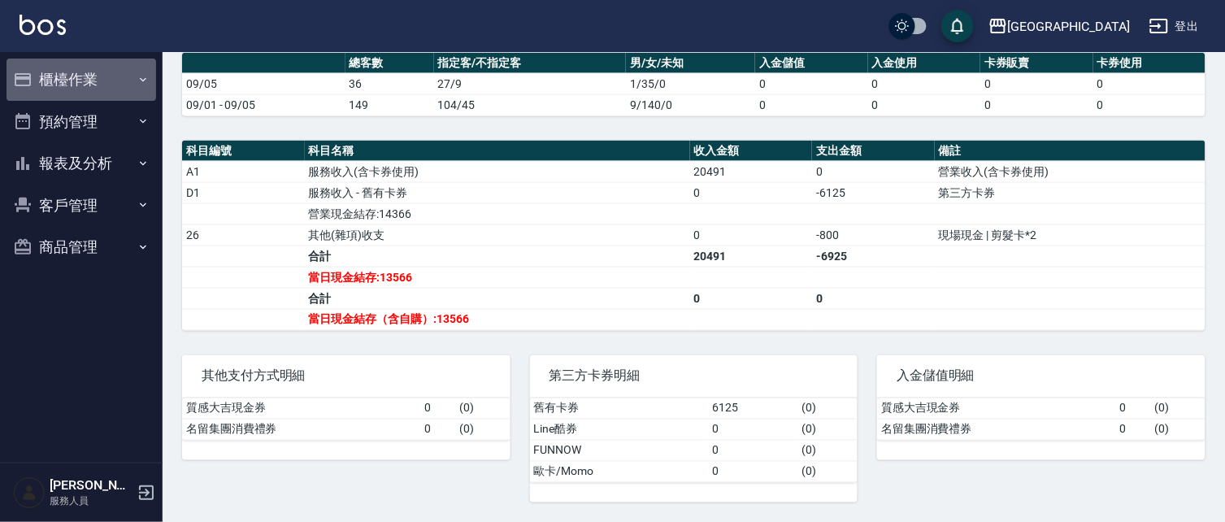
drag, startPoint x: 96, startPoint y: 84, endPoint x: 99, endPoint y: 96, distance: 12.6
click at [96, 83] on button "櫃檯作業" at bounding box center [82, 80] width 150 height 42
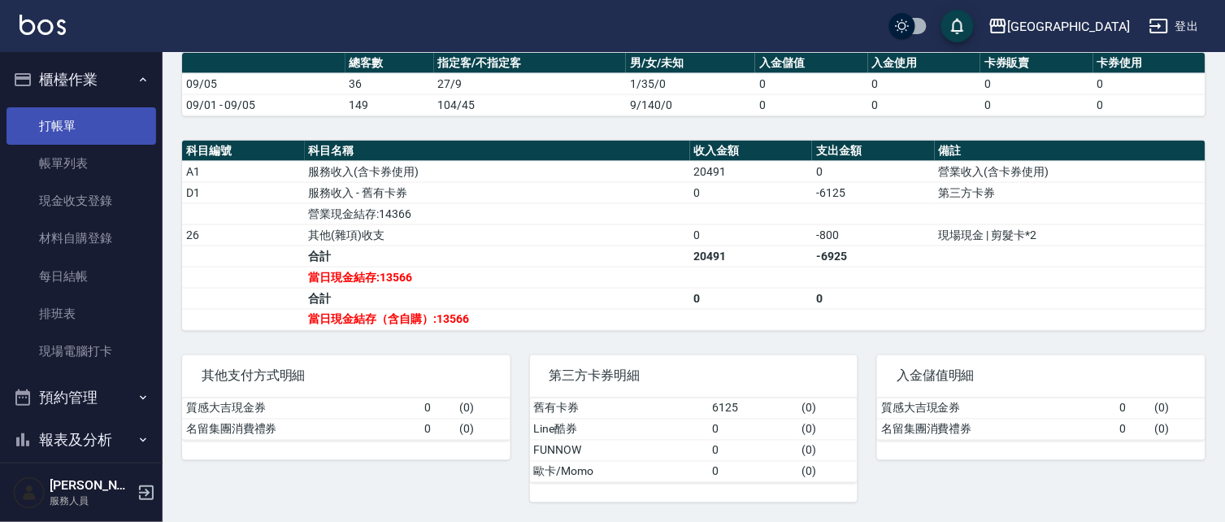
click at [93, 115] on link "打帳單" at bounding box center [82, 125] width 150 height 37
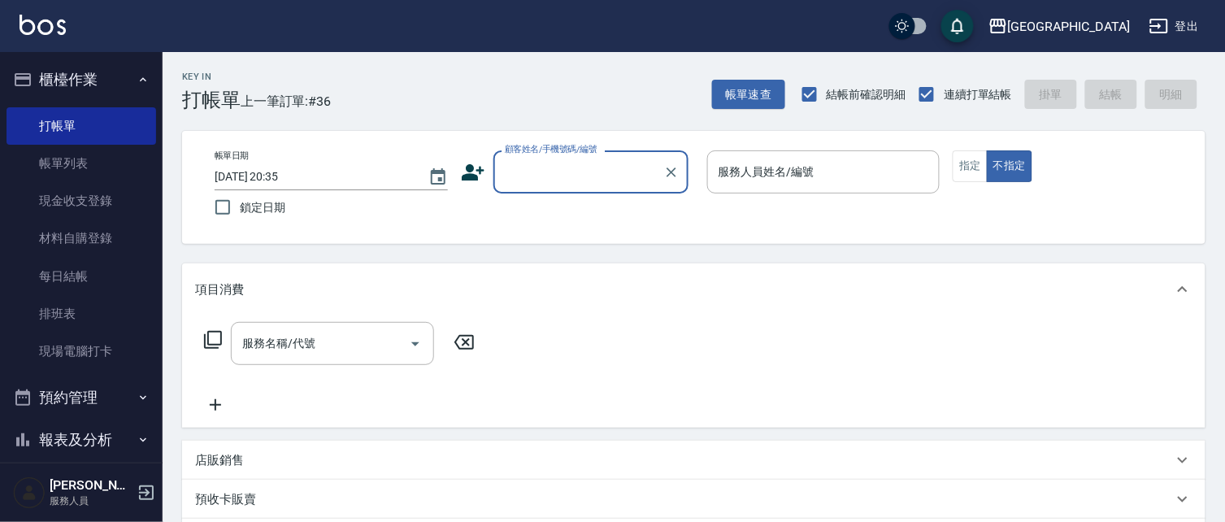
click at [80, 93] on button "櫃檯作業" at bounding box center [82, 80] width 150 height 42
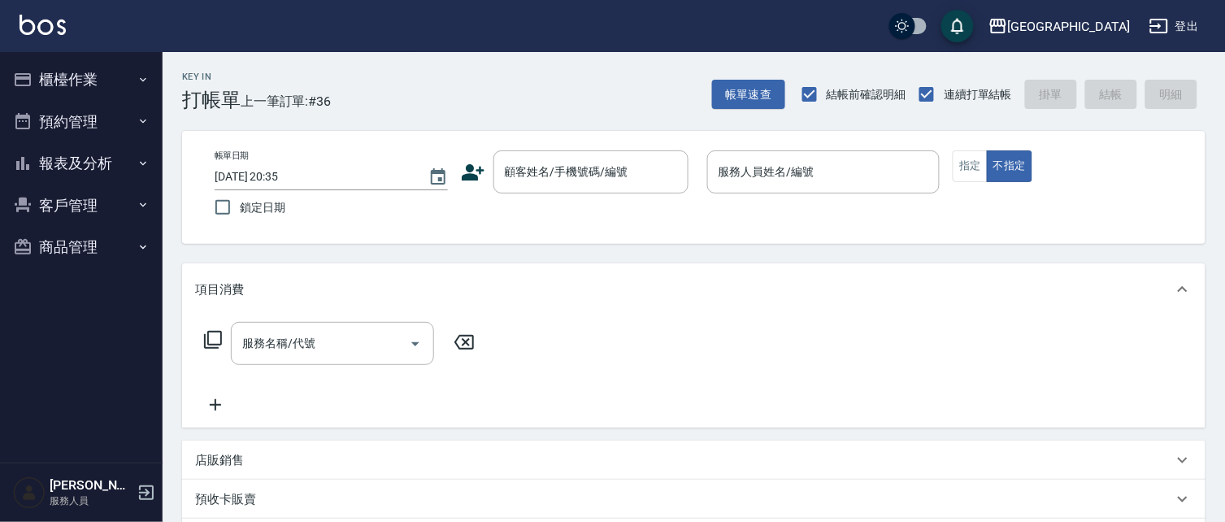
click at [70, 79] on button "櫃檯作業" at bounding box center [82, 80] width 150 height 42
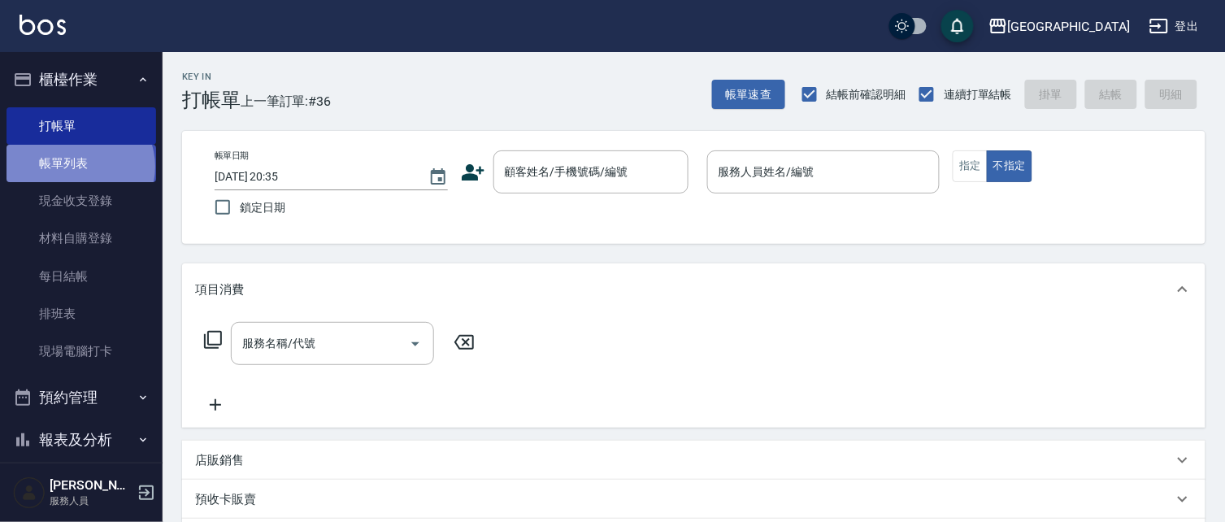
click at [79, 167] on link "帳單列表" at bounding box center [82, 163] width 150 height 37
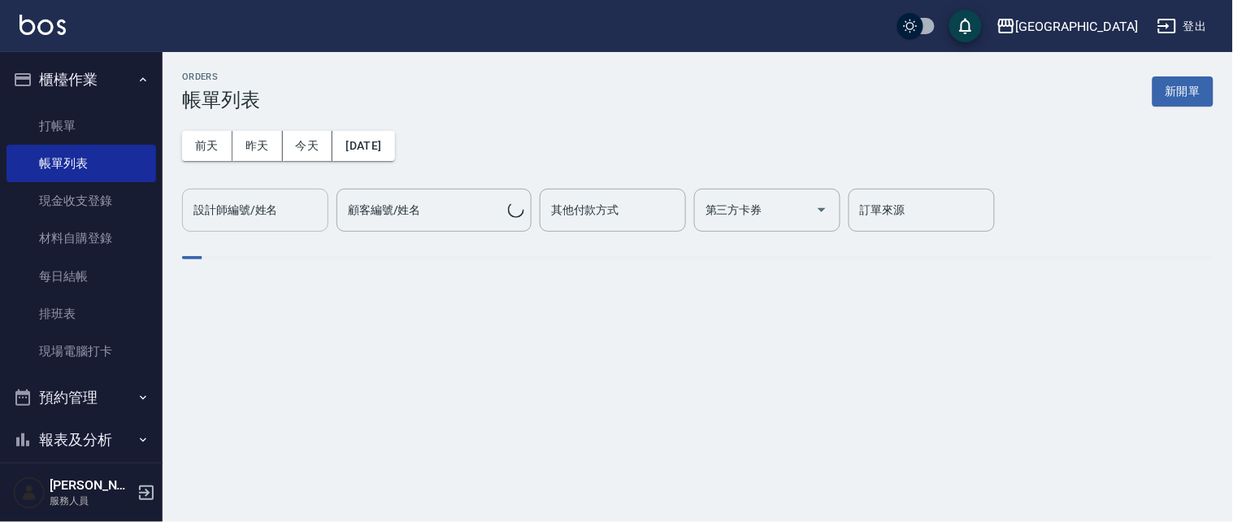
click at [411, 207] on div "顧客編號/姓名 顧客編號/姓名" at bounding box center [434, 210] width 195 height 43
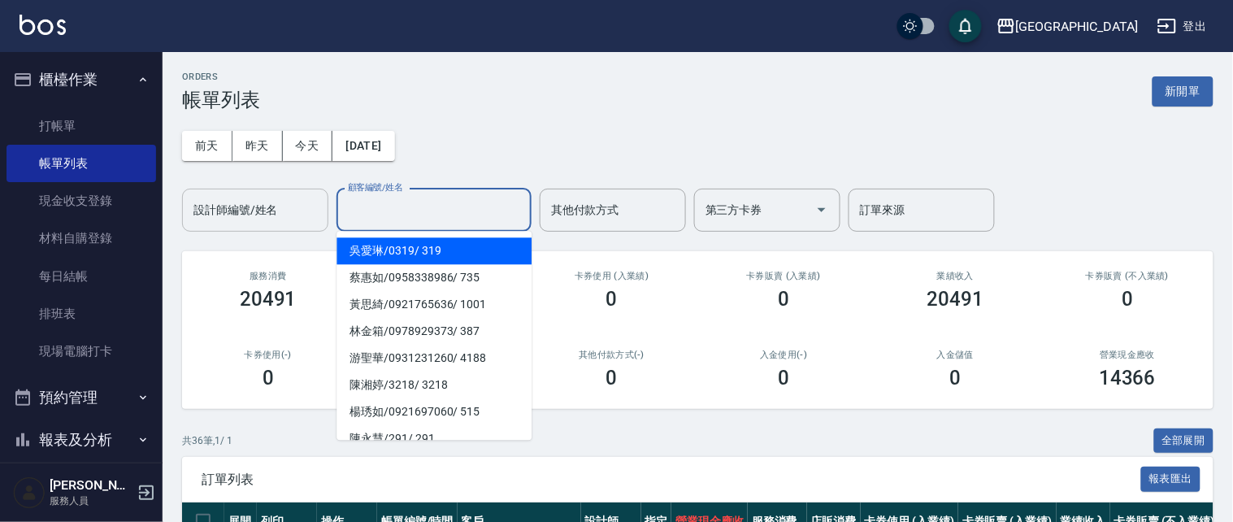
click at [258, 222] on input "設計師編號/姓名" at bounding box center [255, 210] width 132 height 28
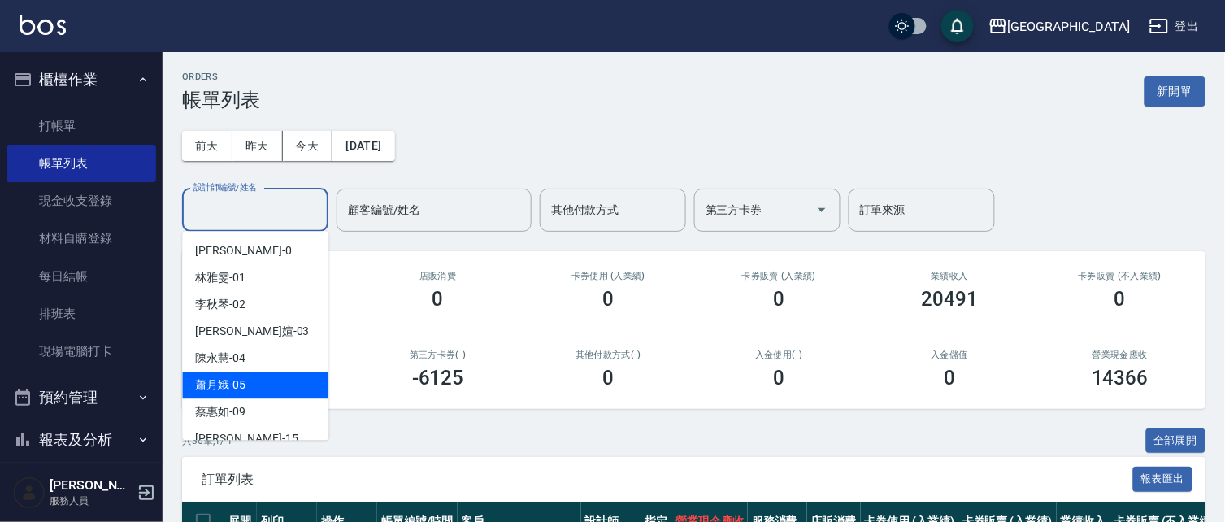
scroll to position [125, 0]
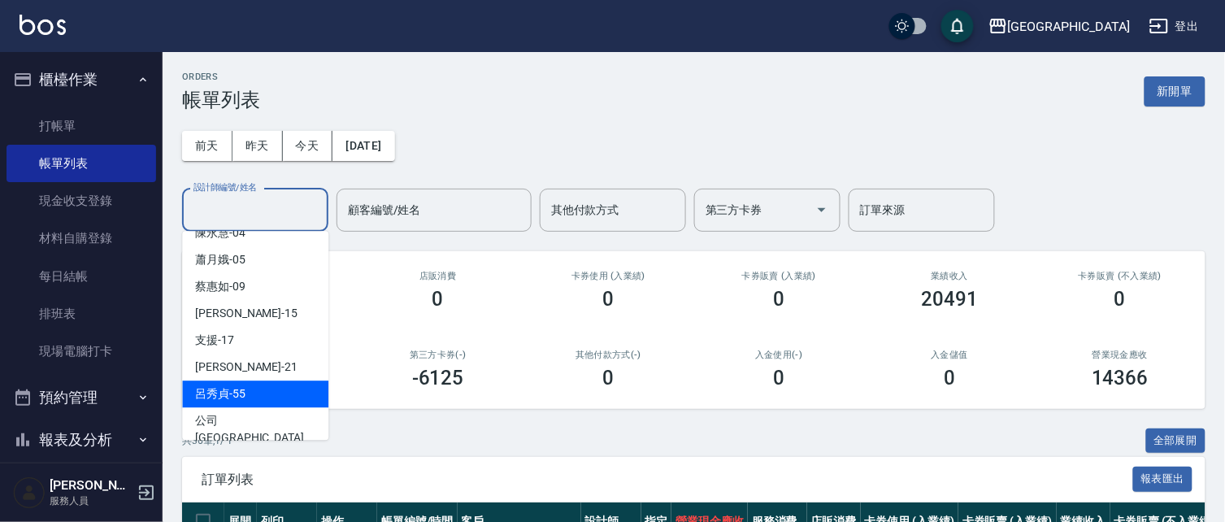
click at [249, 384] on div "[PERSON_NAME]-55" at bounding box center [255, 394] width 146 height 27
type input "[PERSON_NAME]-55"
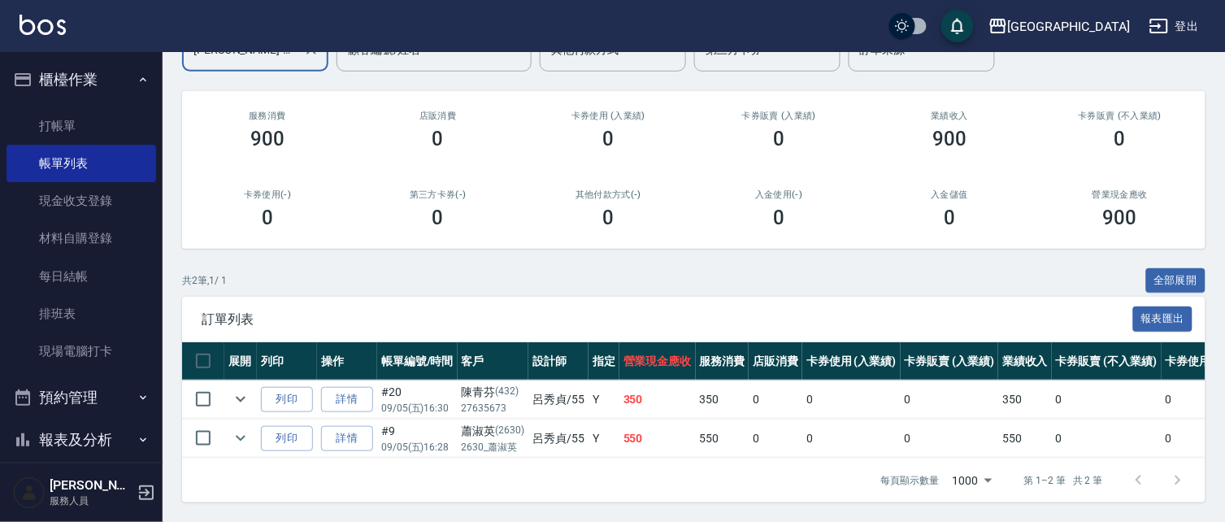
scroll to position [176, 0]
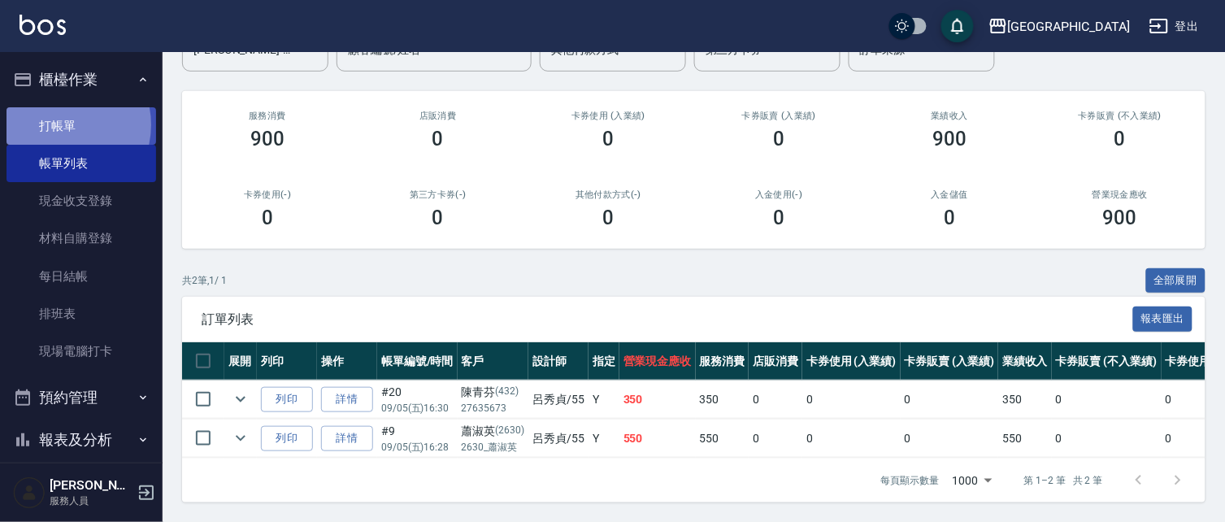
click at [58, 124] on link "打帳單" at bounding box center [82, 125] width 150 height 37
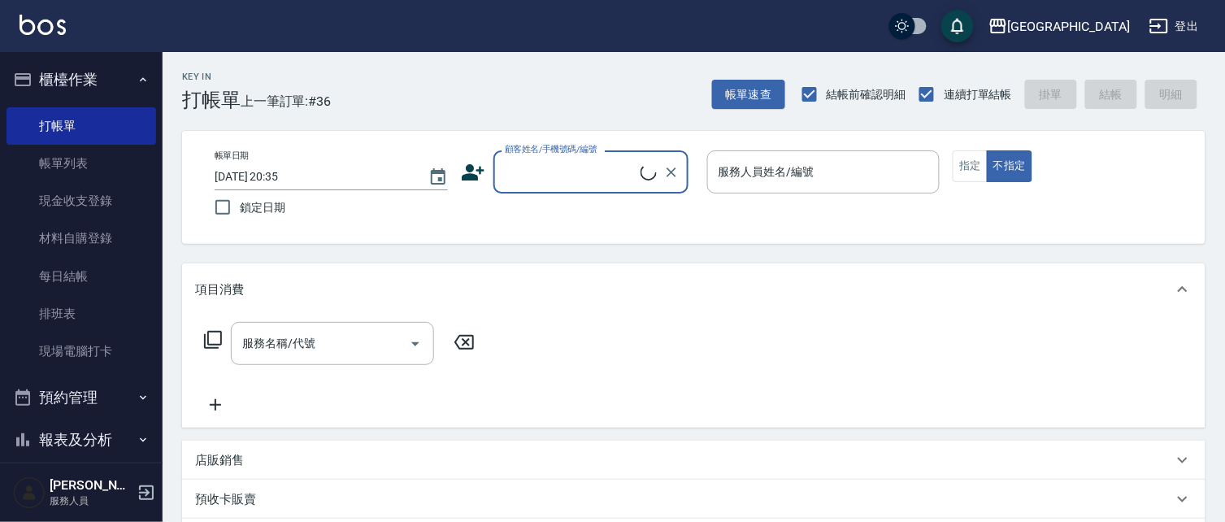
click at [570, 175] on input "顧客姓名/手機號碼/編號" at bounding box center [571, 172] width 140 height 28
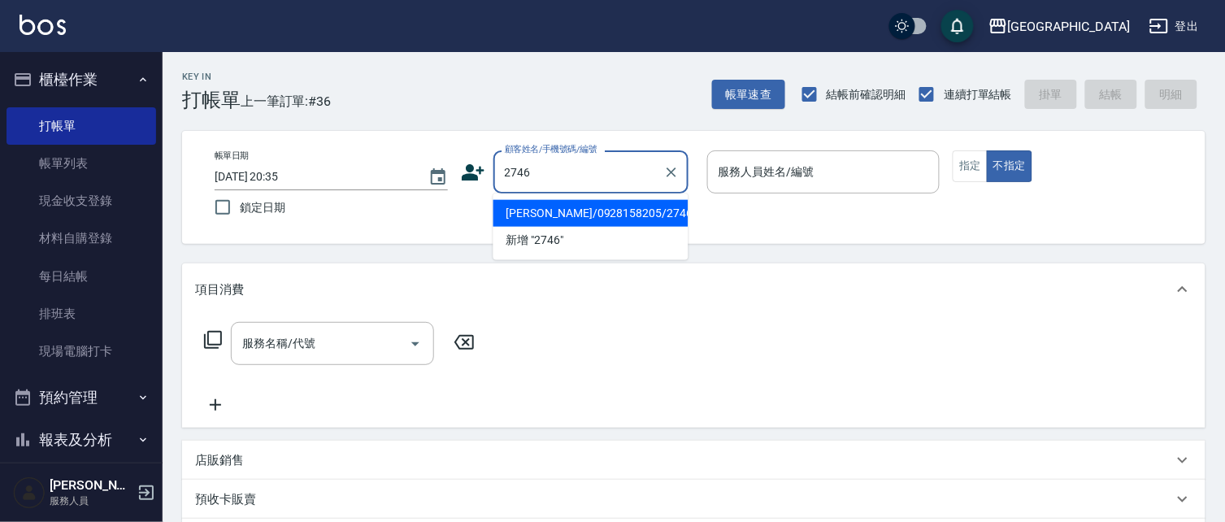
type input "[PERSON_NAME]/0928158205/2746"
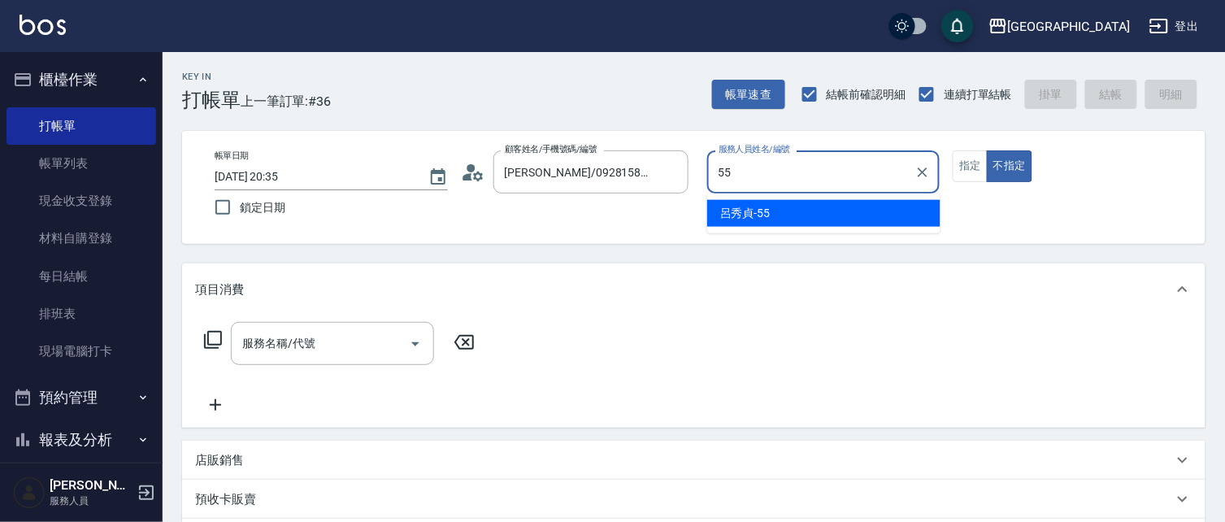
type input "[PERSON_NAME]-55"
type button "false"
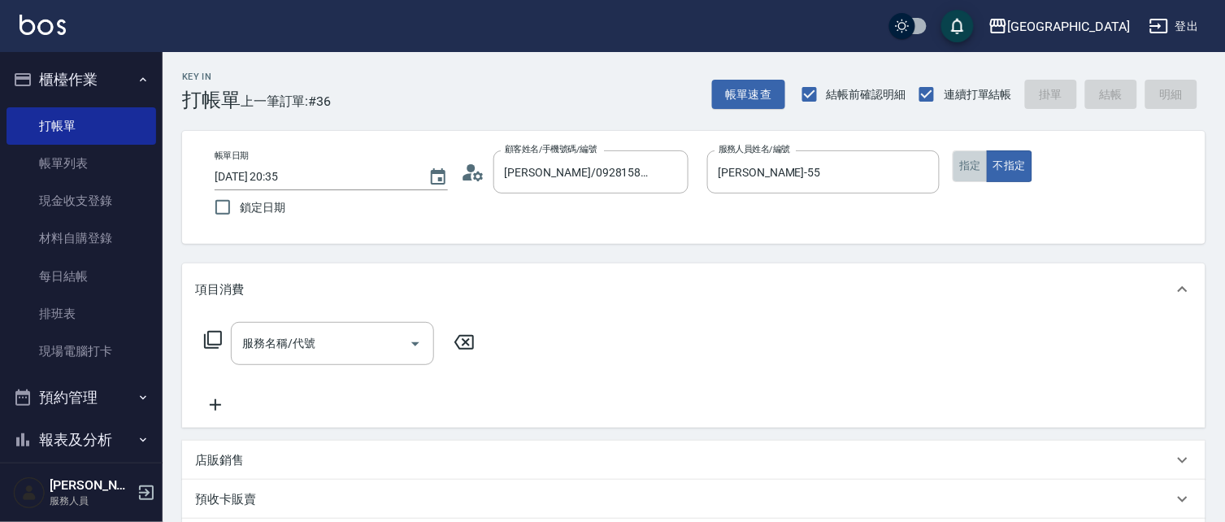
drag, startPoint x: 976, startPoint y: 171, endPoint x: 908, endPoint y: 209, distance: 77.6
click at [977, 171] on button "指定" at bounding box center [970, 166] width 35 height 32
drag, startPoint x: 359, startPoint y: 348, endPoint x: 288, endPoint y: 335, distance: 72.7
click at [352, 345] on input "服務名稱/代號" at bounding box center [320, 343] width 164 height 28
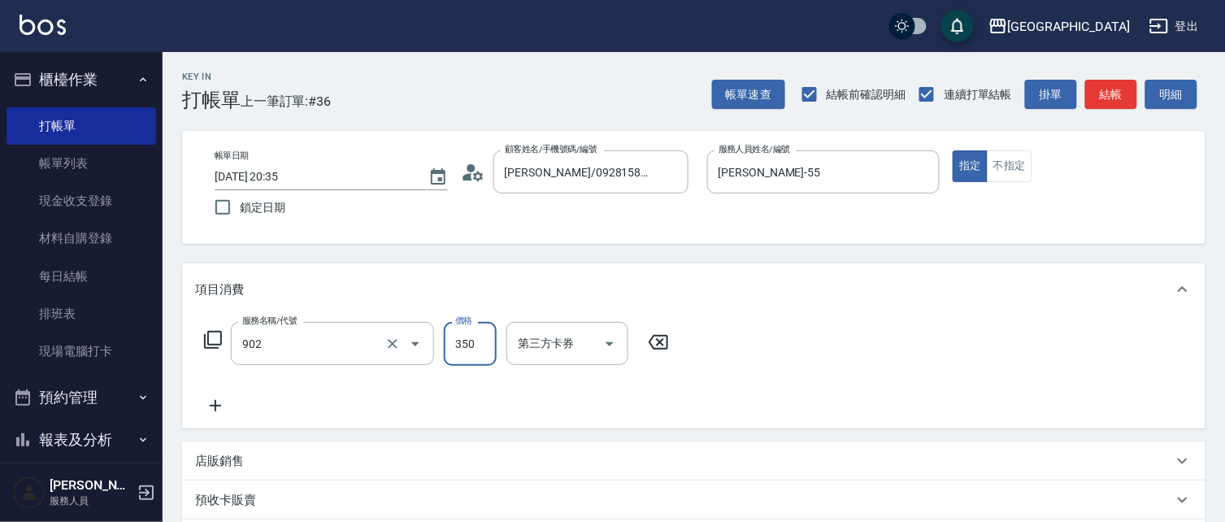
type input "修腳(902)"
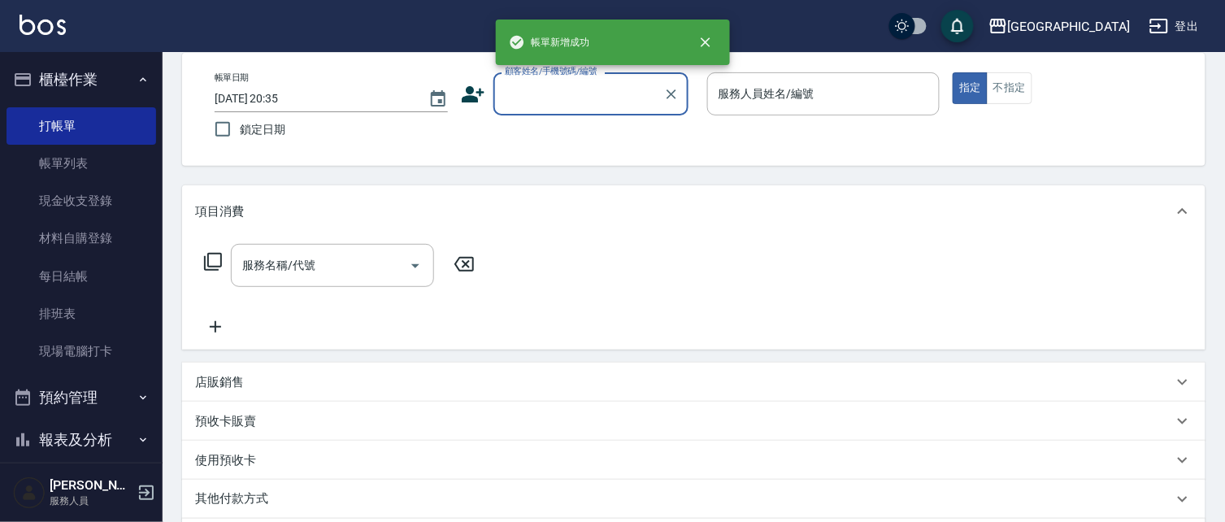
scroll to position [156, 0]
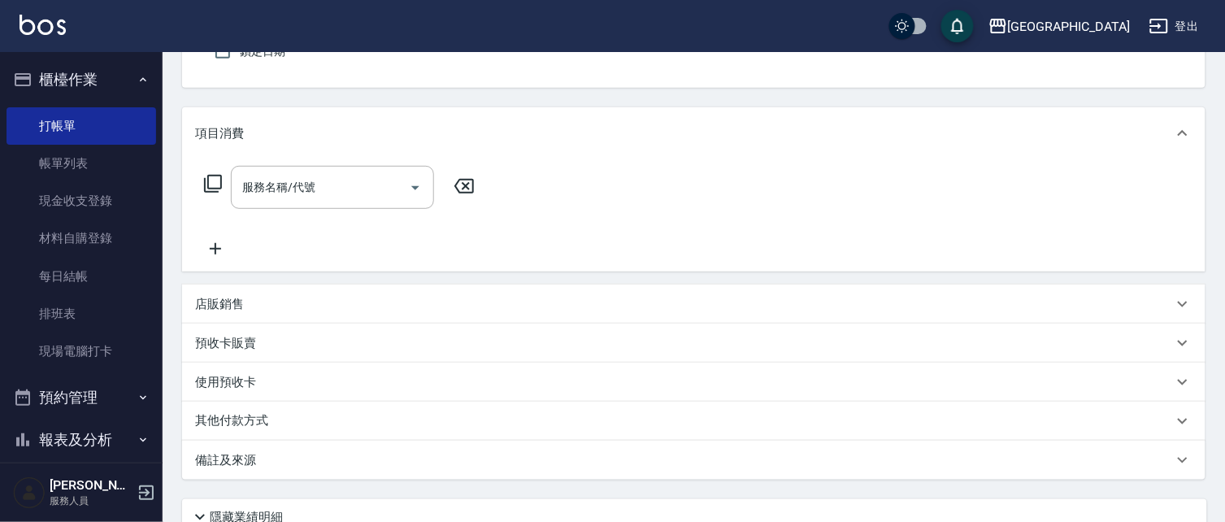
click at [68, 78] on button "櫃檯作業" at bounding box center [82, 80] width 150 height 42
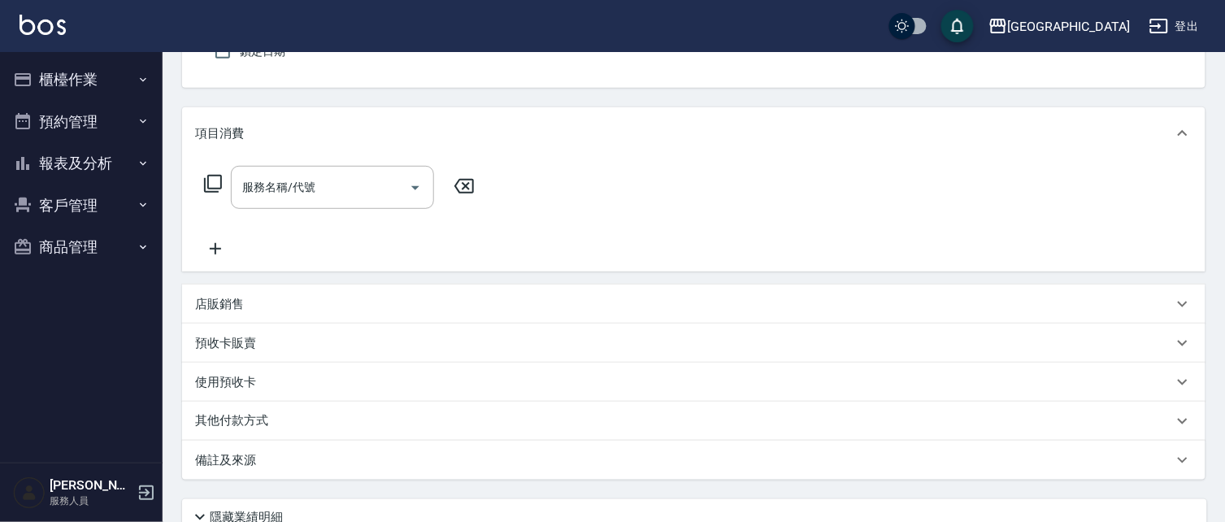
click at [74, 161] on button "報表及分析" at bounding box center [82, 163] width 150 height 42
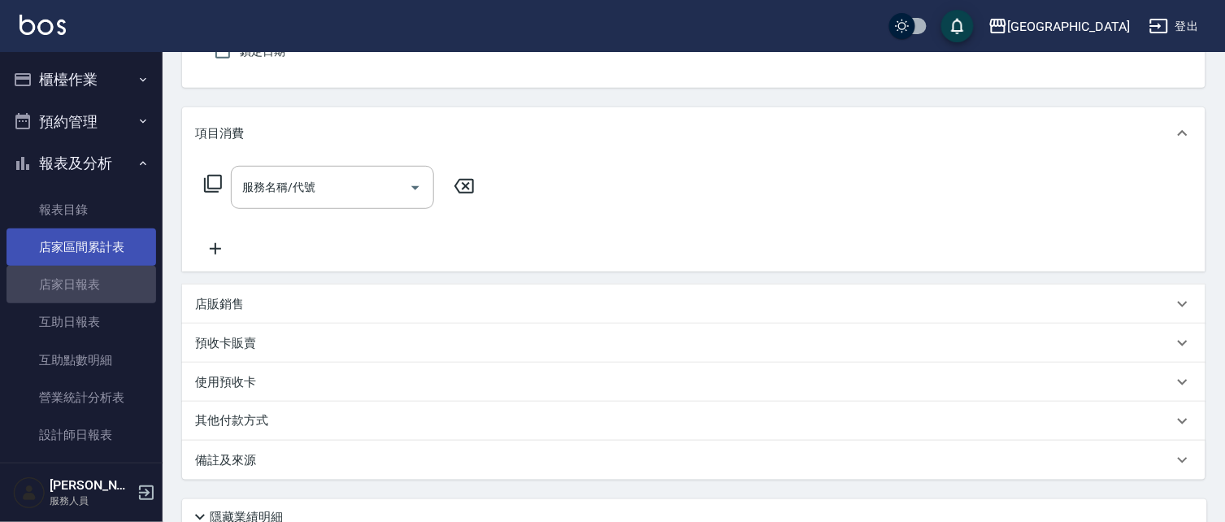
drag, startPoint x: 114, startPoint y: 279, endPoint x: 132, endPoint y: 260, distance: 25.9
click at [115, 278] on link "店家日報表" at bounding box center [82, 284] width 150 height 37
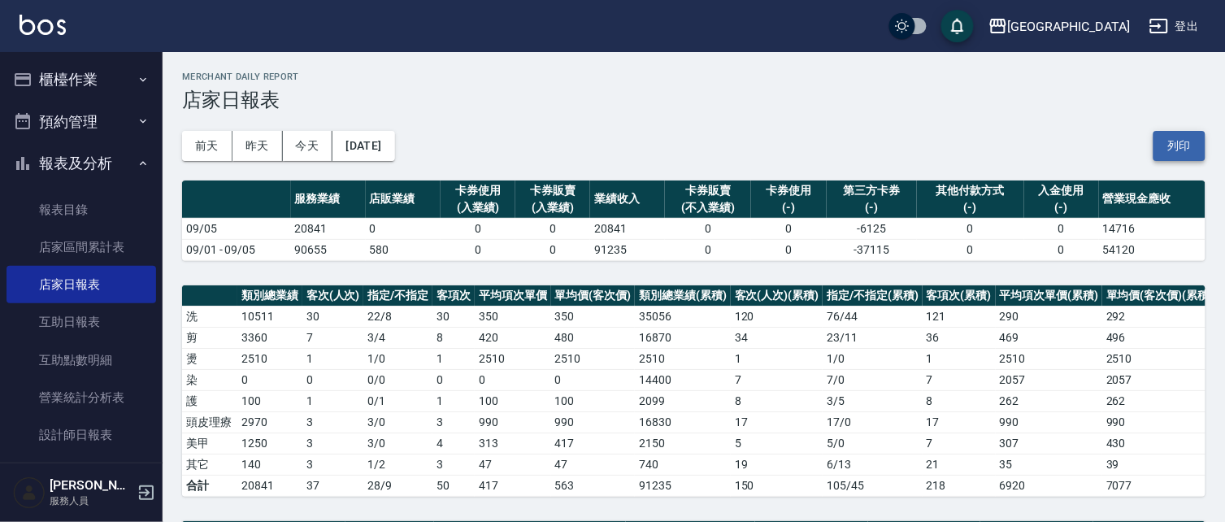
click at [1176, 145] on button "列印" at bounding box center [1180, 146] width 52 height 30
click at [95, 165] on button "報表及分析" at bounding box center [82, 163] width 150 height 42
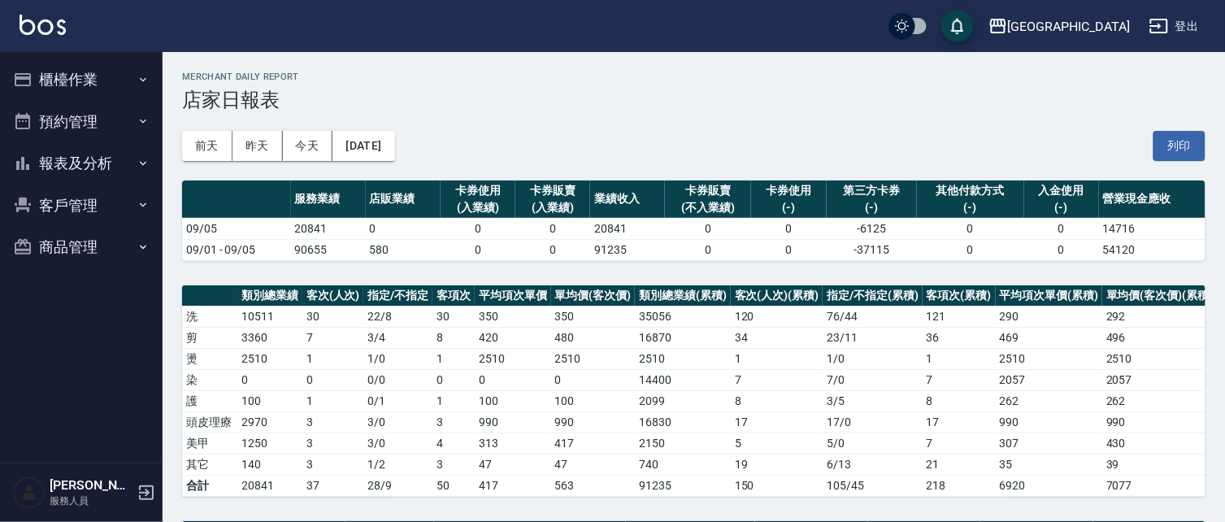
click at [95, 166] on button "報表及分析" at bounding box center [82, 163] width 150 height 42
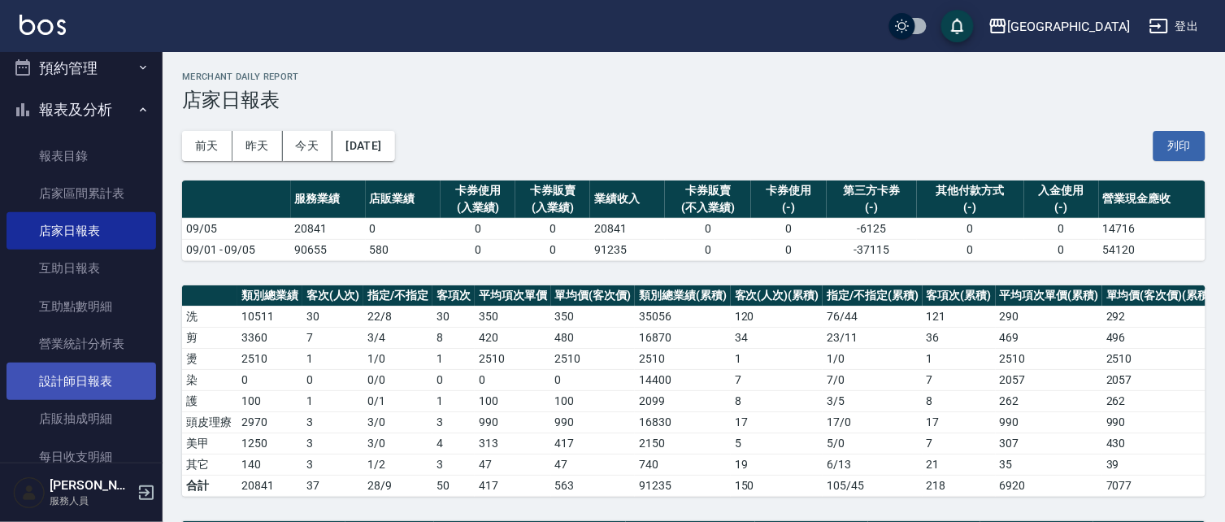
scroll to position [61, 0]
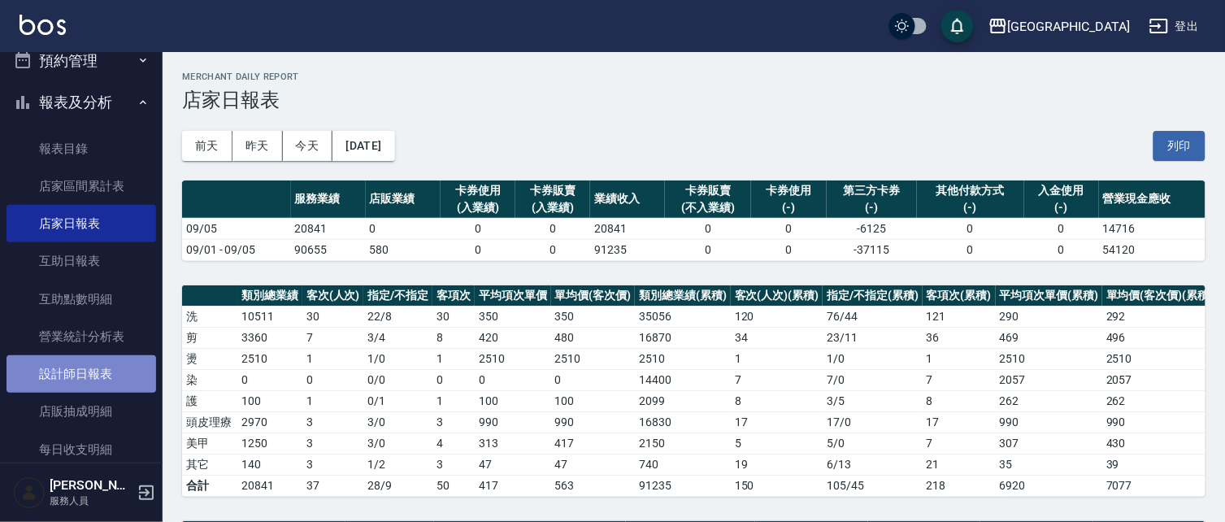
click at [104, 372] on link "設計師日報表" at bounding box center [82, 373] width 150 height 37
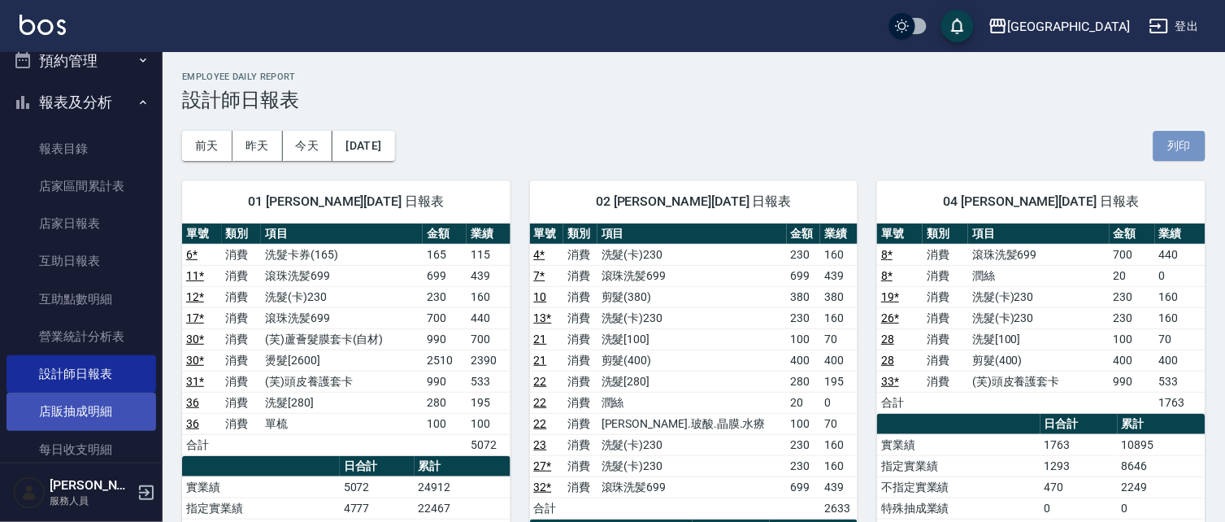
drag, startPoint x: 1183, startPoint y: 139, endPoint x: 143, endPoint y: 408, distance: 1074.2
click at [1182, 139] on button "列印" at bounding box center [1180, 146] width 52 height 30
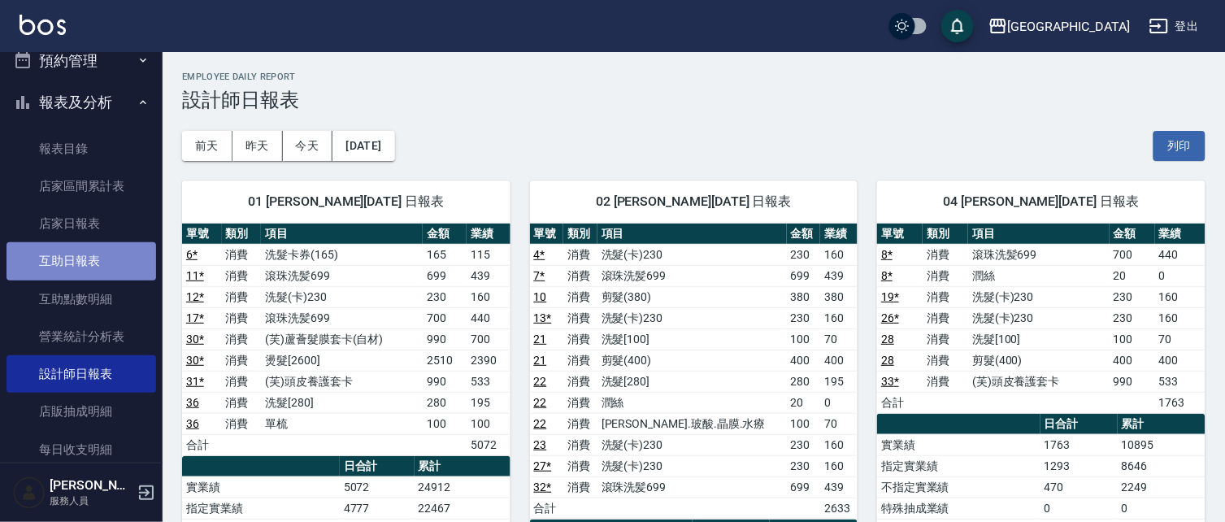
click at [102, 268] on link "互助日報表" at bounding box center [82, 260] width 150 height 37
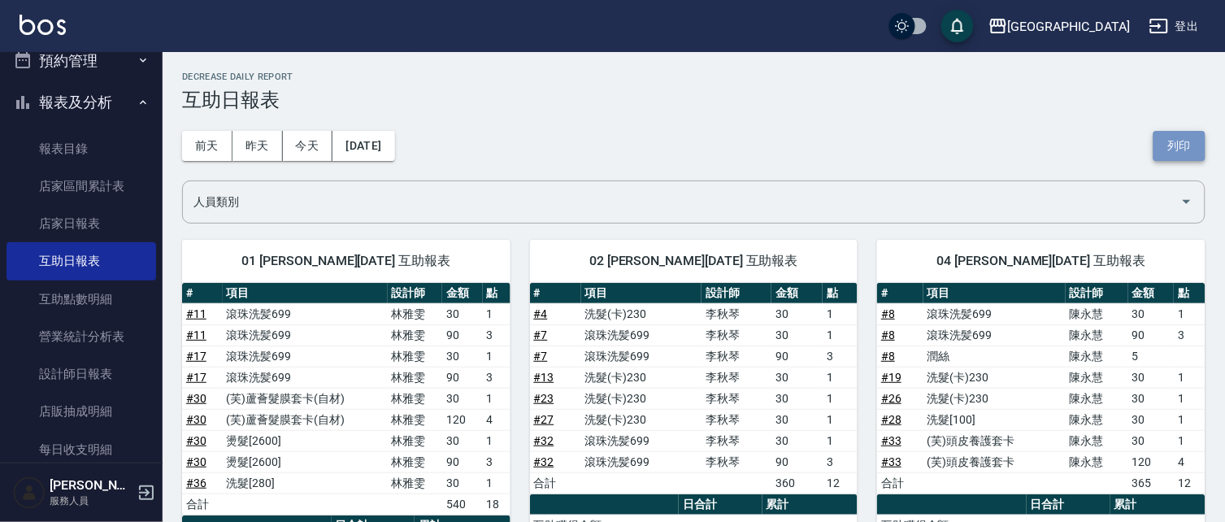
drag, startPoint x: 1174, startPoint y: 153, endPoint x: 133, endPoint y: 411, distance: 1073.2
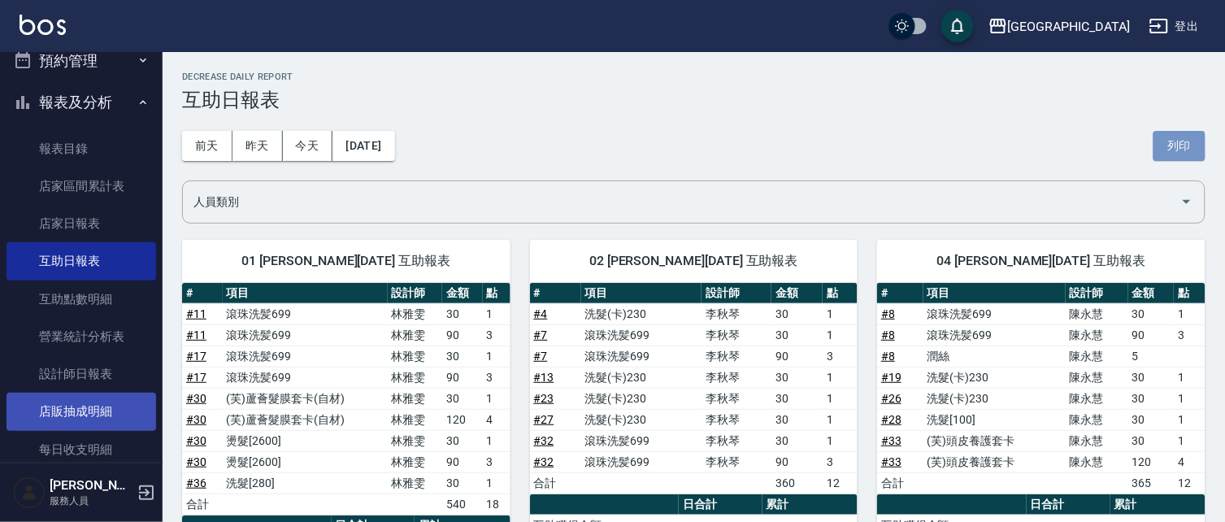
click at [1173, 154] on button "列印" at bounding box center [1180, 146] width 52 height 30
